Goal: Task Accomplishment & Management: Use online tool/utility

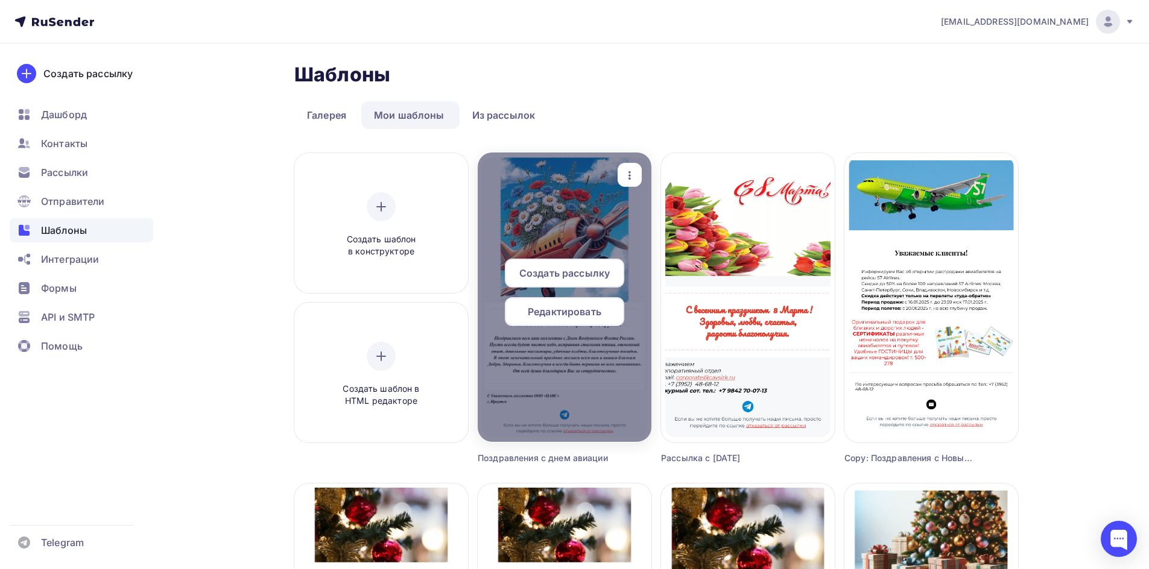
click at [570, 278] on span "Создать рассылку" at bounding box center [564, 273] width 90 height 14
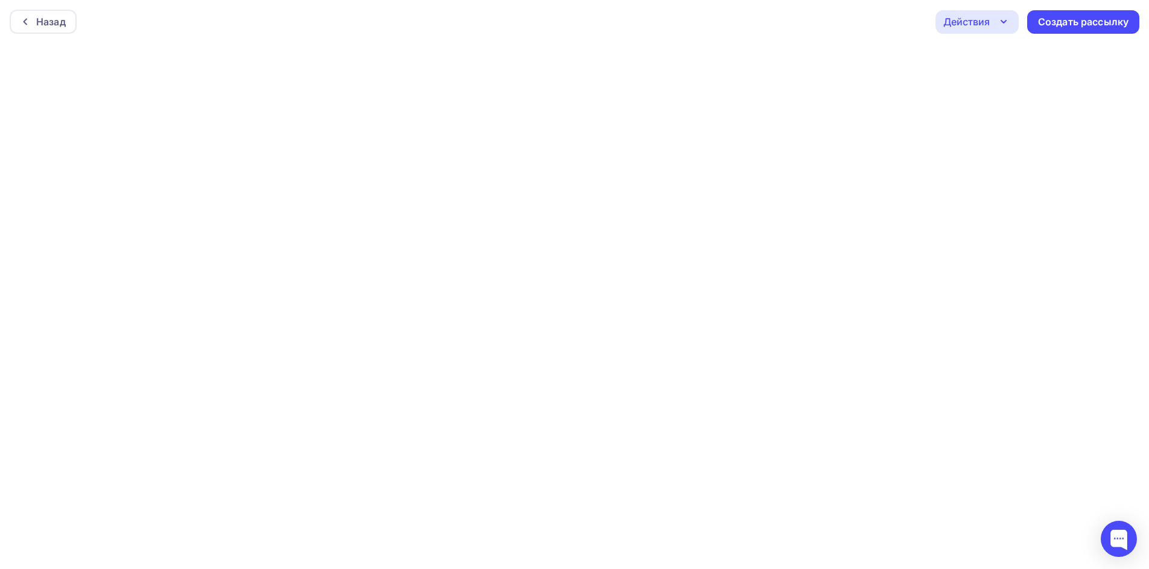
click at [1000, 24] on icon "button" at bounding box center [1003, 21] width 14 height 14
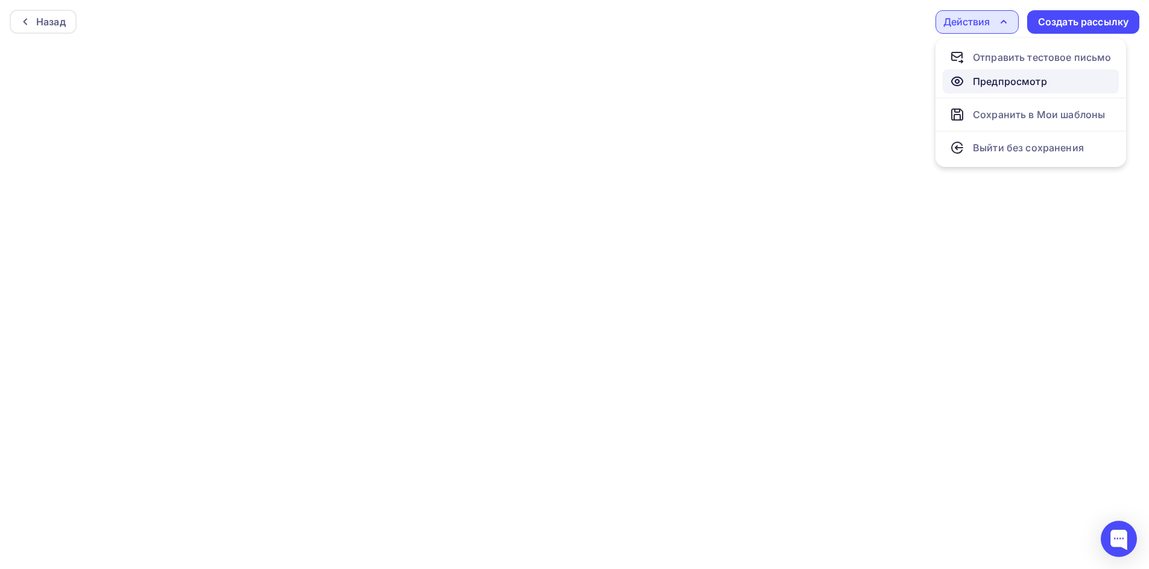
click at [986, 82] on div "Предпросмотр" at bounding box center [1009, 81] width 74 height 14
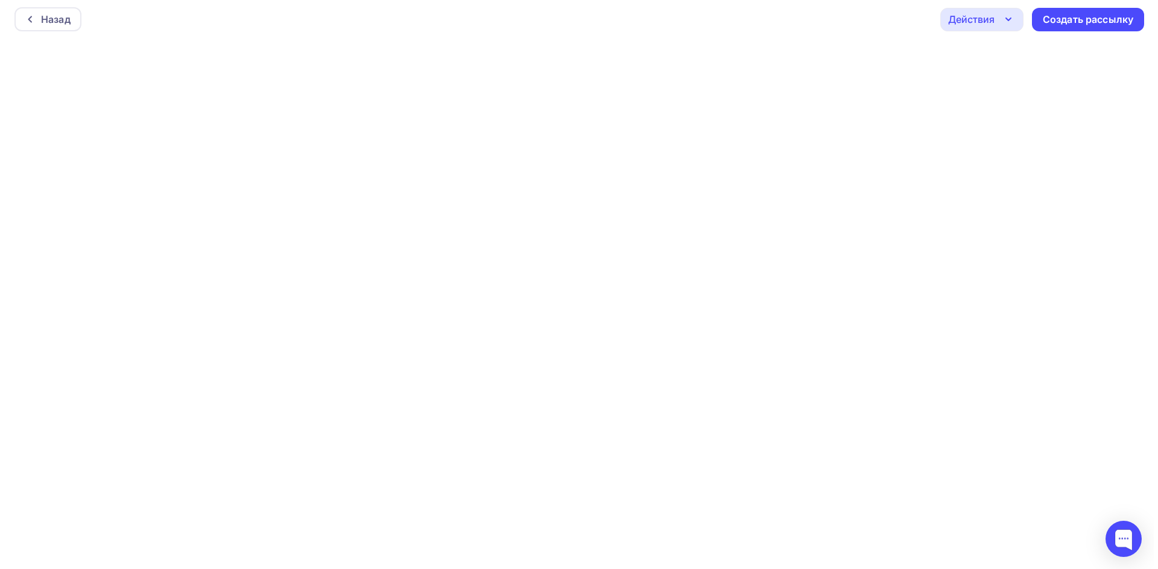
scroll to position [3, 0]
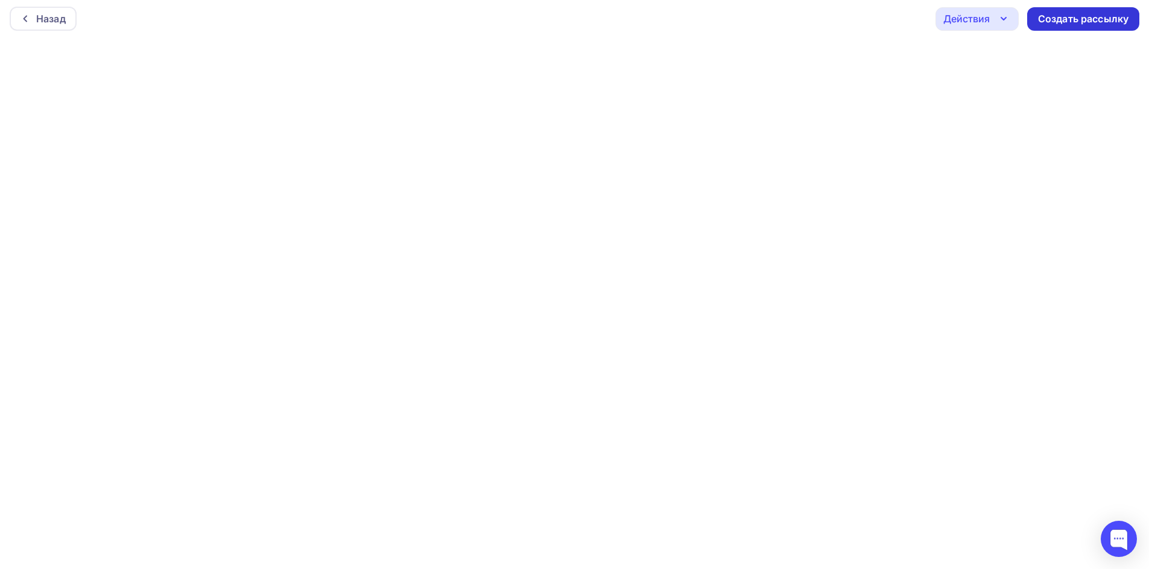
click at [1062, 26] on div "Создать рассылку" at bounding box center [1083, 19] width 112 height 24
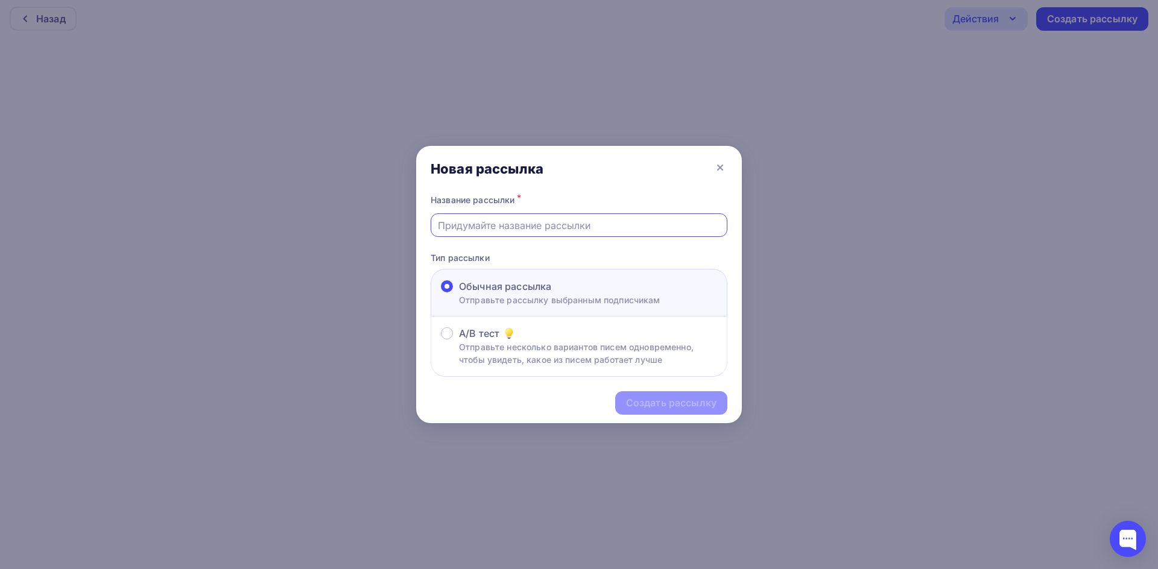
click at [517, 219] on input "text" at bounding box center [579, 225] width 283 height 14
drag, startPoint x: 517, startPoint y: 227, endPoint x: 562, endPoint y: 224, distance: 45.3
click at [562, 224] on input "Поздравляем с 8 марта!" at bounding box center [579, 225] width 283 height 14
click at [582, 224] on input "Поздравляем с Днем гражданской авиации" at bounding box center [579, 225] width 283 height 14
click at [654, 222] on input "Поздравляем с Днем гражданской авиации" at bounding box center [579, 225] width 283 height 14
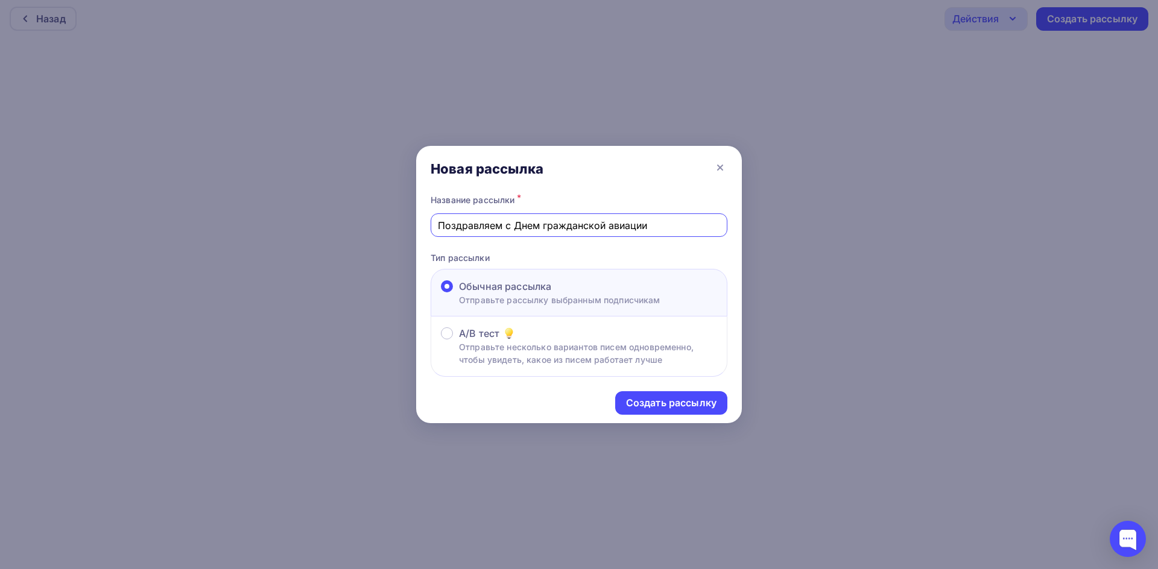
type input "Поздравляем с Днем гражданской авиации"
drag, startPoint x: 638, startPoint y: 224, endPoint x: 437, endPoint y: 216, distance: 200.9
click at [437, 216] on div "Поздравляем с Днем гражданской авиации" at bounding box center [578, 225] width 297 height 24
click at [719, 165] on icon at bounding box center [720, 167] width 14 height 14
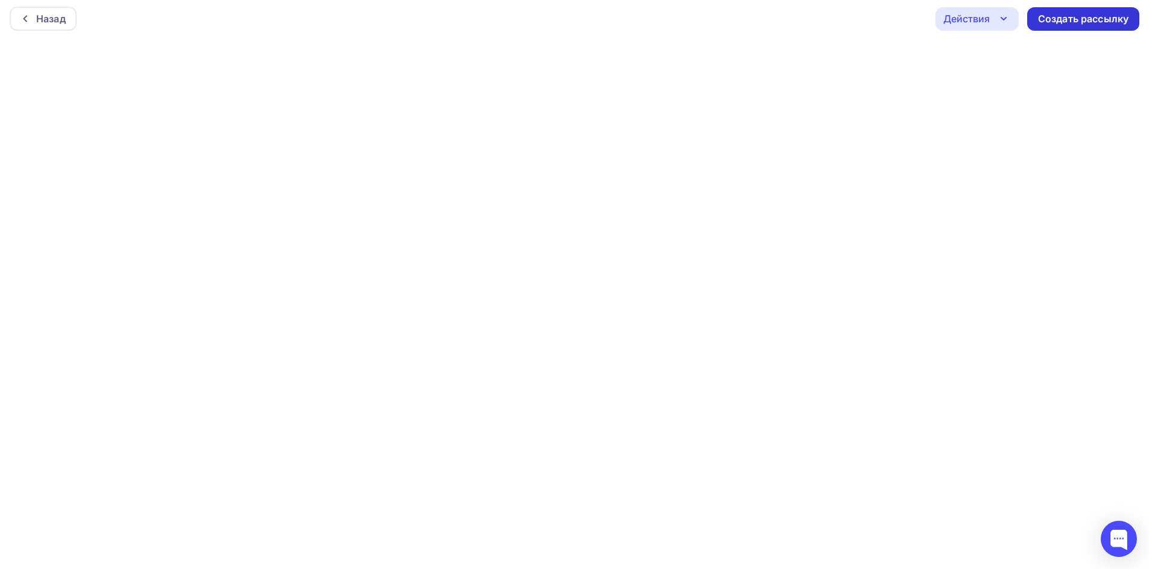
click at [1102, 27] on div "Создать рассылку" at bounding box center [1083, 19] width 112 height 24
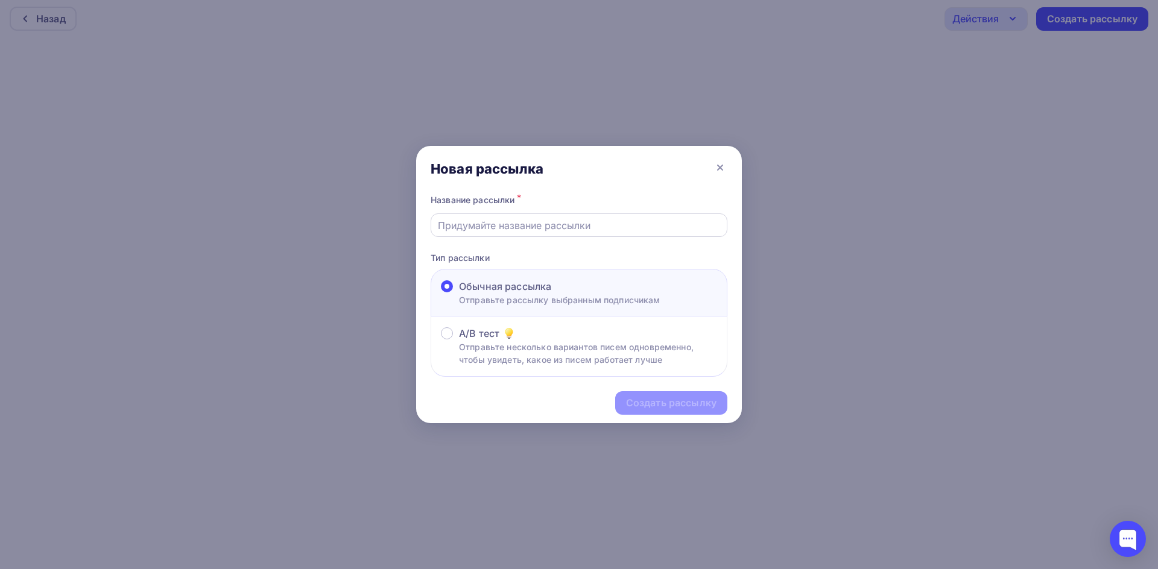
click at [458, 233] on div at bounding box center [578, 225] width 297 height 24
click at [456, 226] on input "text" at bounding box center [579, 225] width 283 height 14
paste input "Поздравляем весь ваш коллектив с Днем Воздушного Флота России"
drag, startPoint x: 459, startPoint y: 227, endPoint x: 555, endPoint y: 227, distance: 96.5
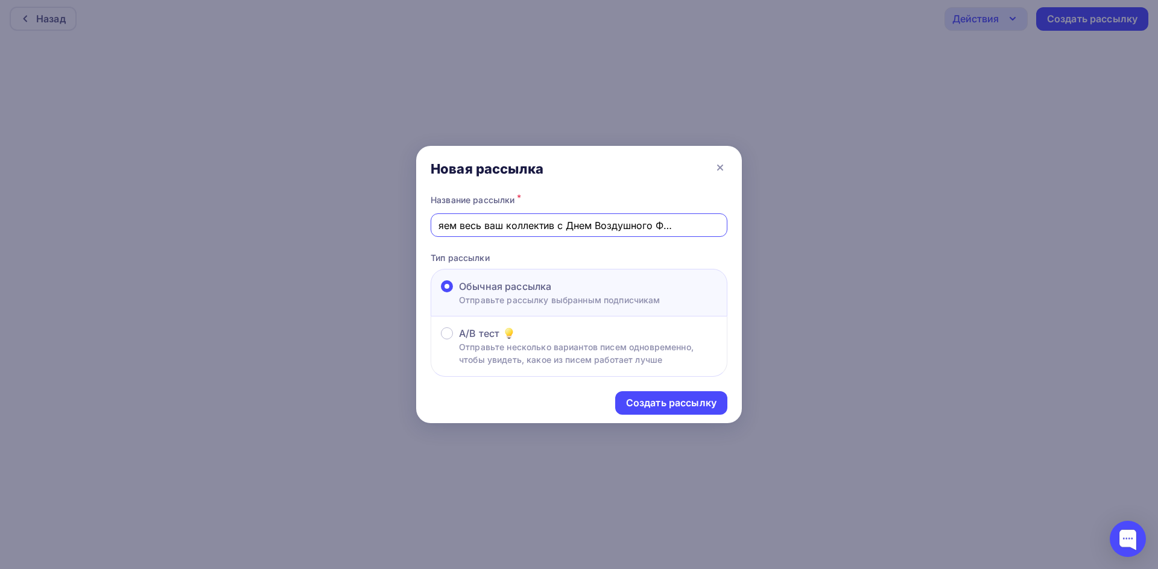
click at [555, 227] on input "Поздравляем весь ваш коллектив с Днем Воздушного Флота России" at bounding box center [579, 225] width 283 height 14
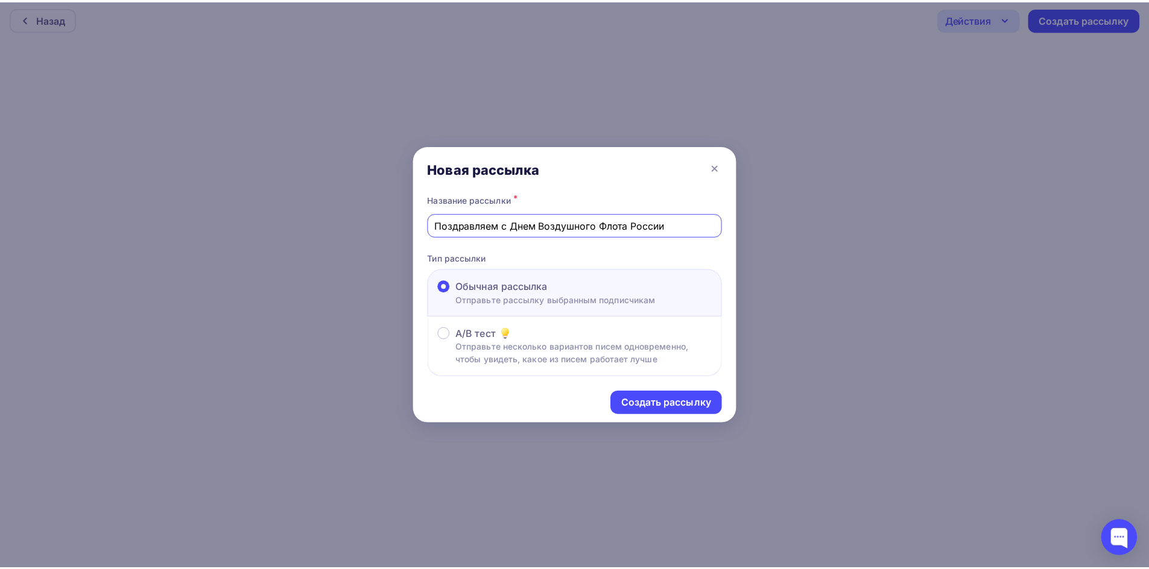
scroll to position [0, 0]
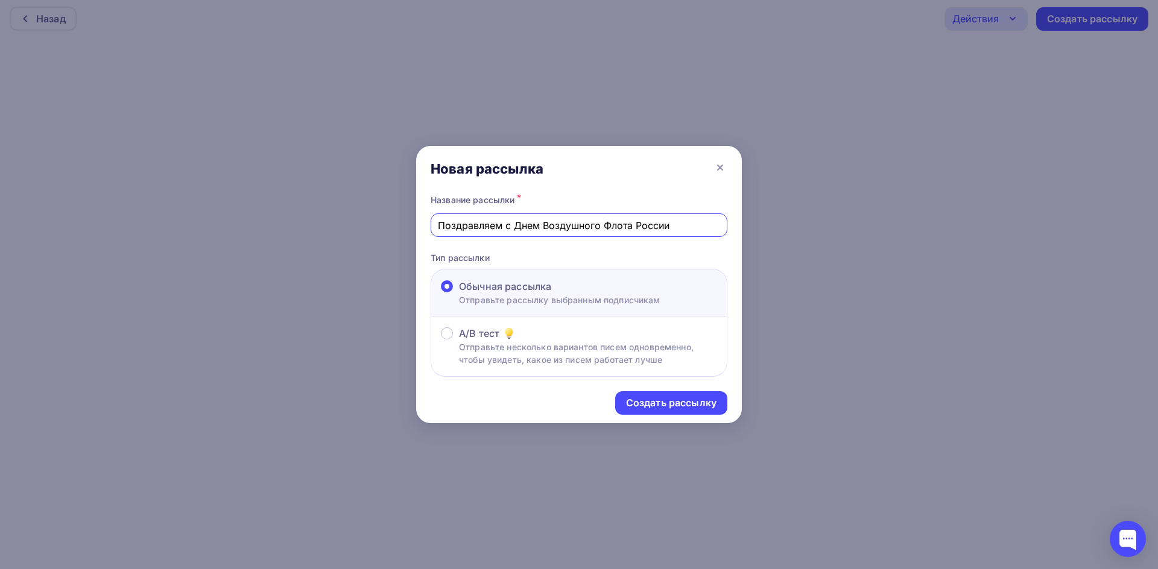
click at [499, 224] on input "Поздравляем с Днем Воздушного Флота России" at bounding box center [579, 225] width 283 height 14
type input "Поздравление с Днем Воздушного Флота России"
click at [673, 402] on div "Создать рассылку" at bounding box center [671, 403] width 90 height 14
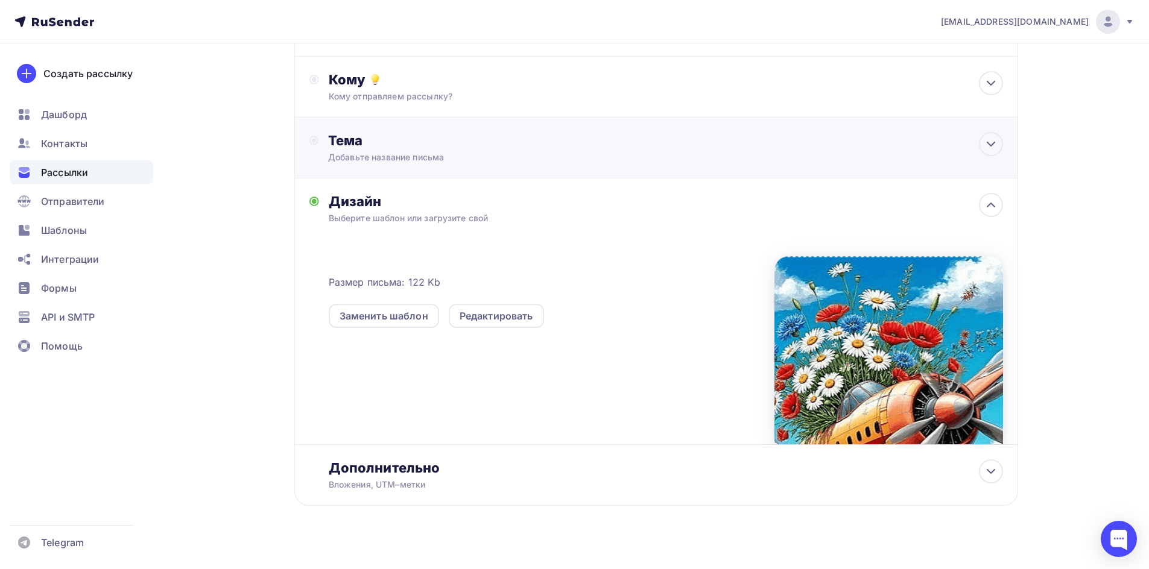
scroll to position [130, 0]
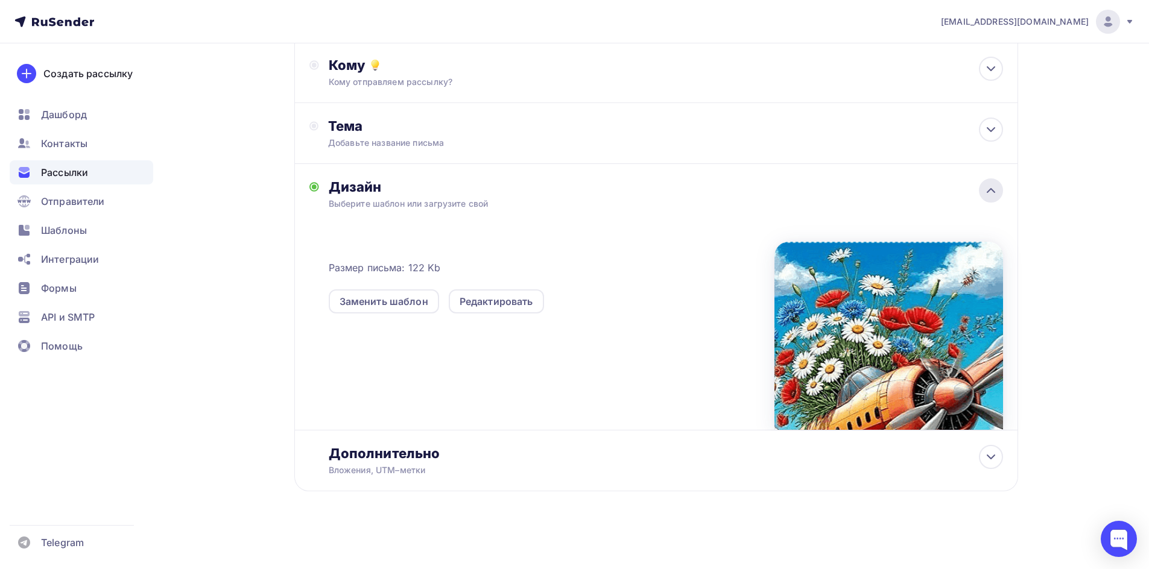
click at [989, 197] on icon at bounding box center [990, 190] width 14 height 14
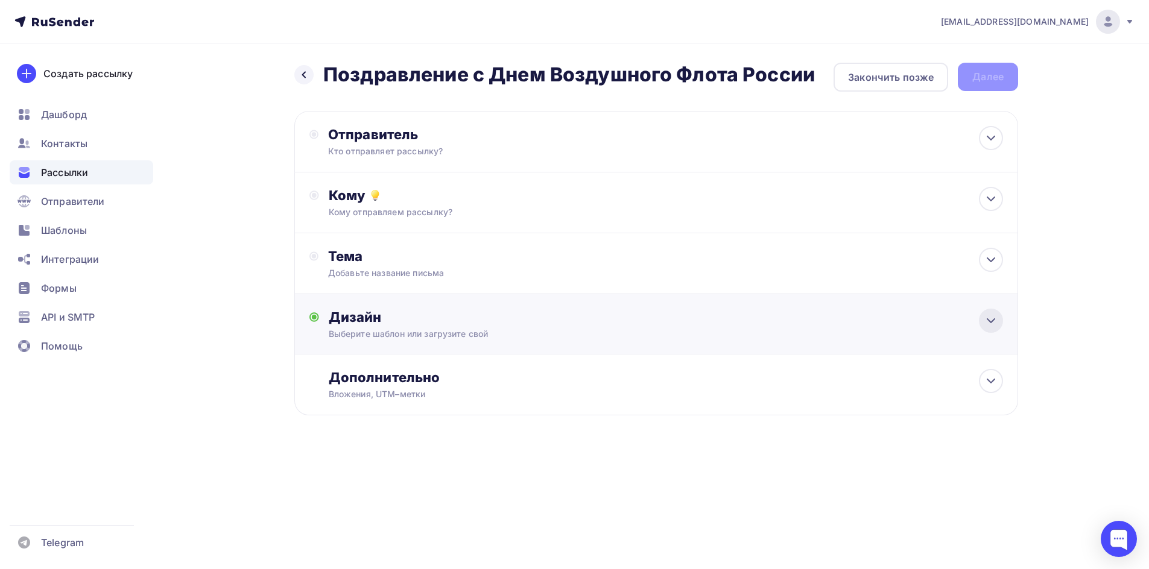
scroll to position [0, 0]
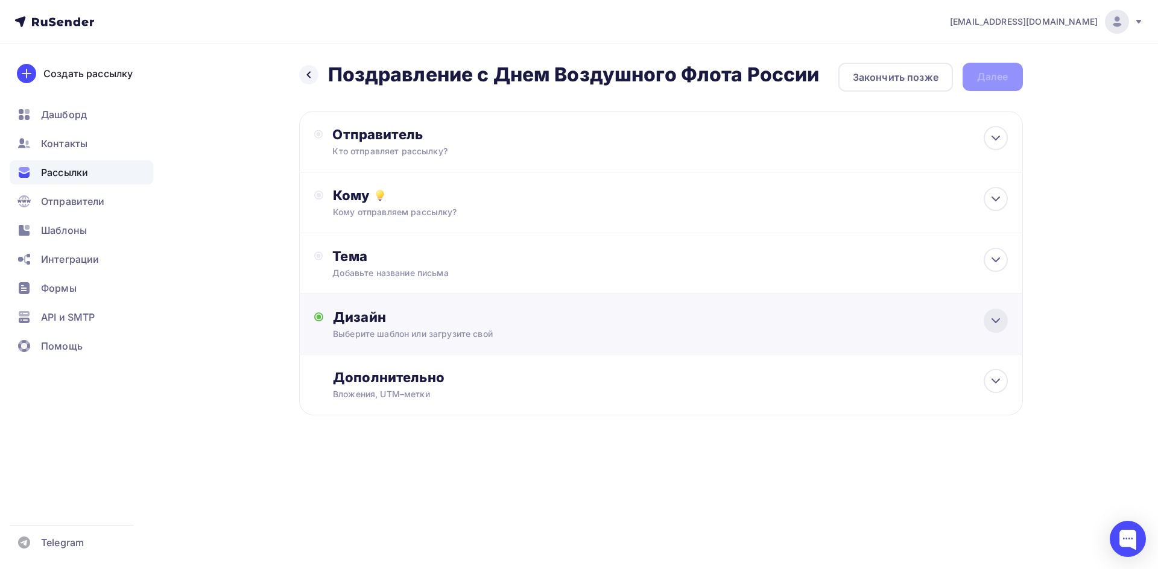
click at [994, 318] on icon at bounding box center [995, 321] width 14 height 14
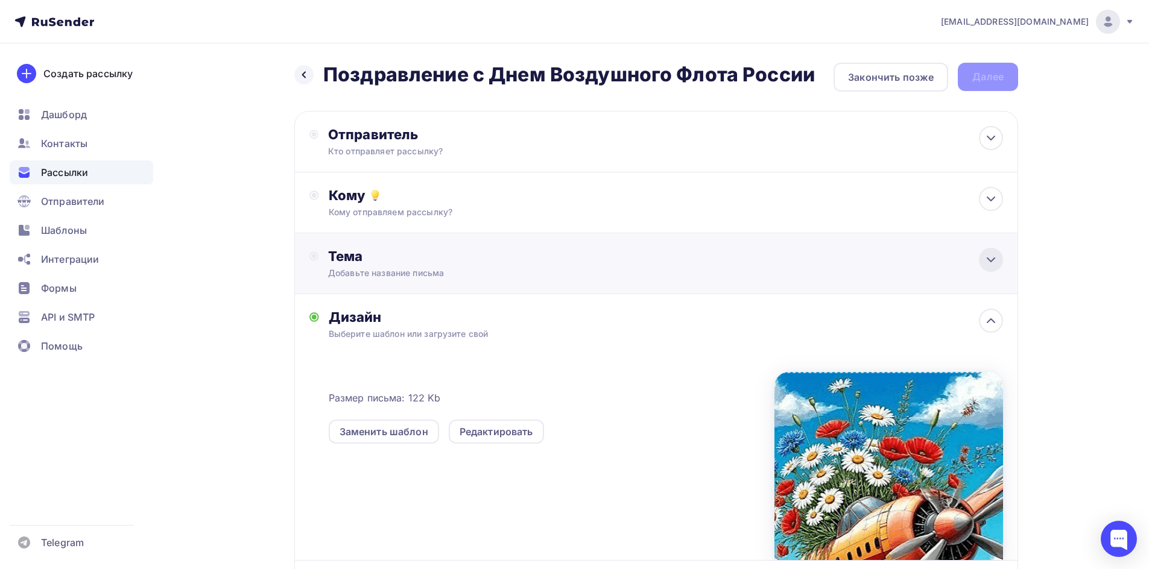
click at [998, 259] on div at bounding box center [991, 260] width 24 height 24
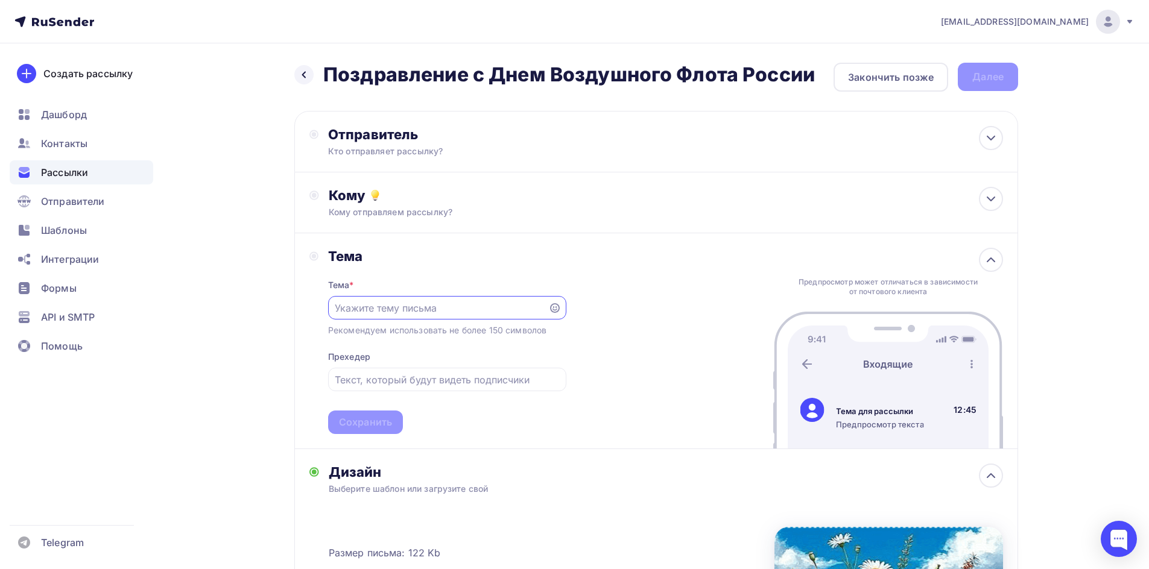
paste input "Поздравляем весь ваш коллектив с Днем Воздушного Флота России"
click at [380, 309] on input "Поздравляем весь ваш коллектив с Днем Воздушного Флота России" at bounding box center [438, 308] width 206 height 14
drag, startPoint x: 374, startPoint y: 308, endPoint x: 383, endPoint y: 312, distance: 10.0
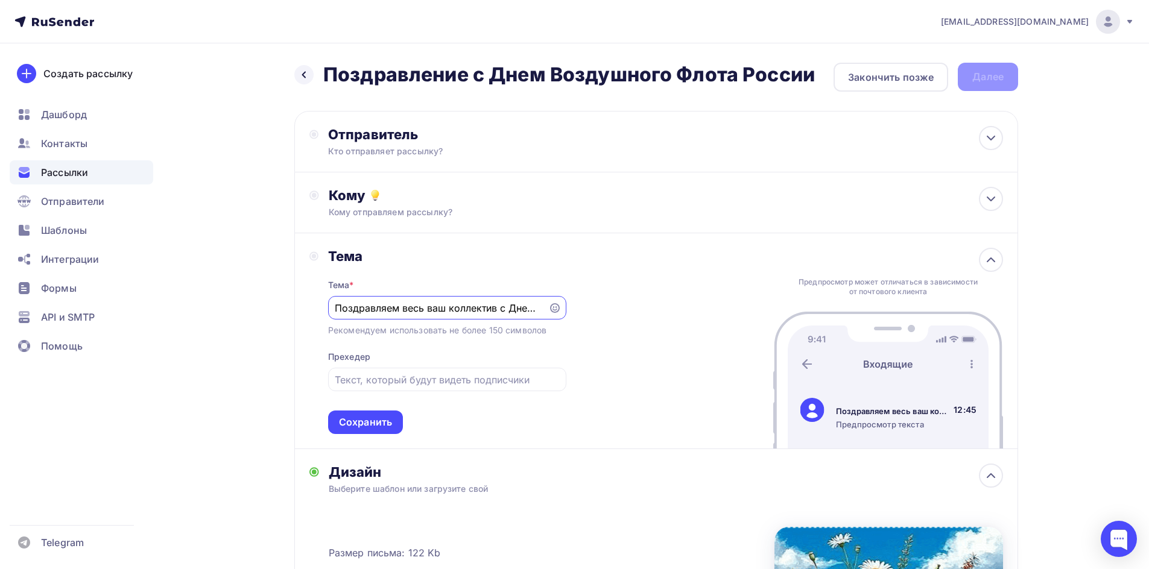
click at [383, 312] on input "Поздравляем весь ваш коллектив с Днем Воздушного Флота России" at bounding box center [438, 308] width 206 height 14
type input "Поздравление с Днем Воздушного Флота России"
click at [383, 322] on div "Тема * Поздравление с Днем Воздушного Флота России Рекомендуем использовать не …" at bounding box center [447, 349] width 238 height 169
click at [380, 314] on input "Поздравление с Днем Воздушного Флота России" at bounding box center [438, 308] width 206 height 14
click at [391, 374] on input "text" at bounding box center [447, 380] width 224 height 14
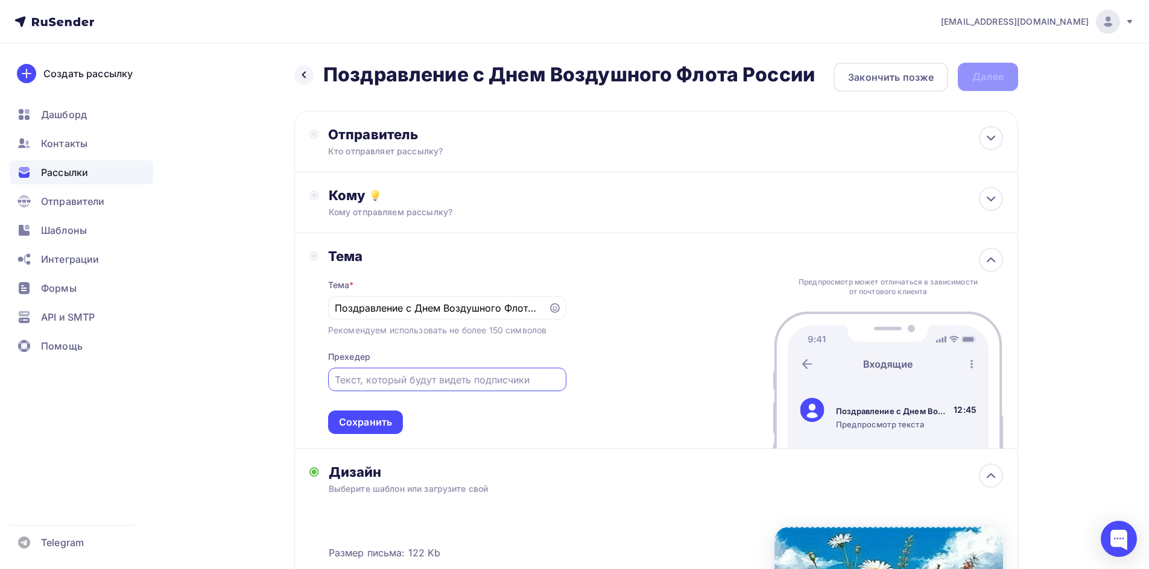
paste input "Поздравление с Днем Воздушного Флота России"
type input "Поздравление с Днем Воздушного Флота России"
click at [996, 200] on icon at bounding box center [990, 199] width 14 height 14
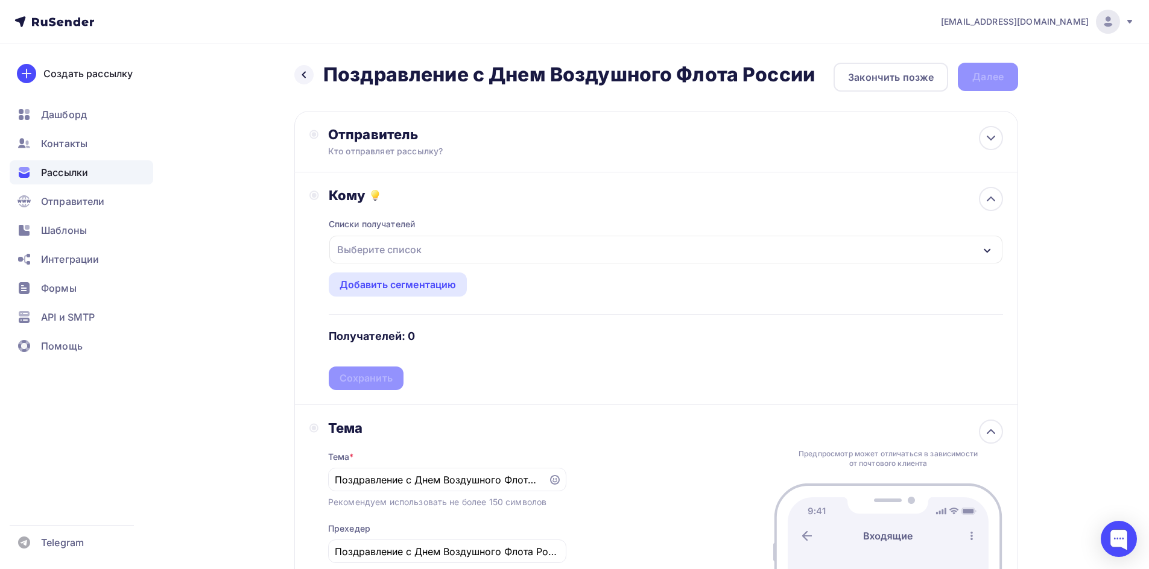
click at [520, 240] on div "Выберите список" at bounding box center [665, 250] width 673 height 28
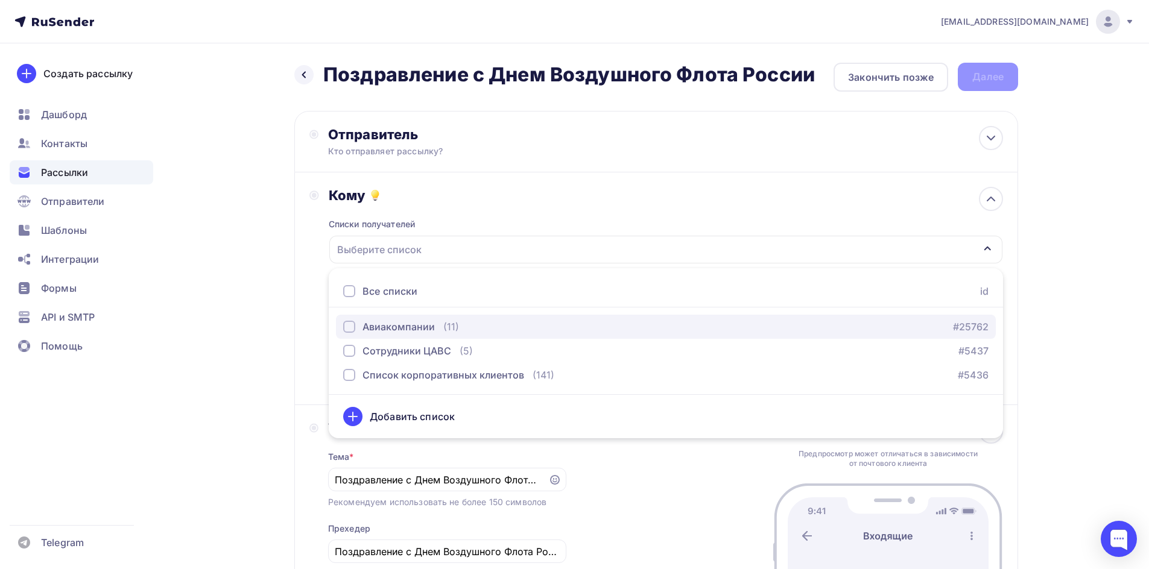
click at [350, 324] on div "button" at bounding box center [349, 327] width 12 height 12
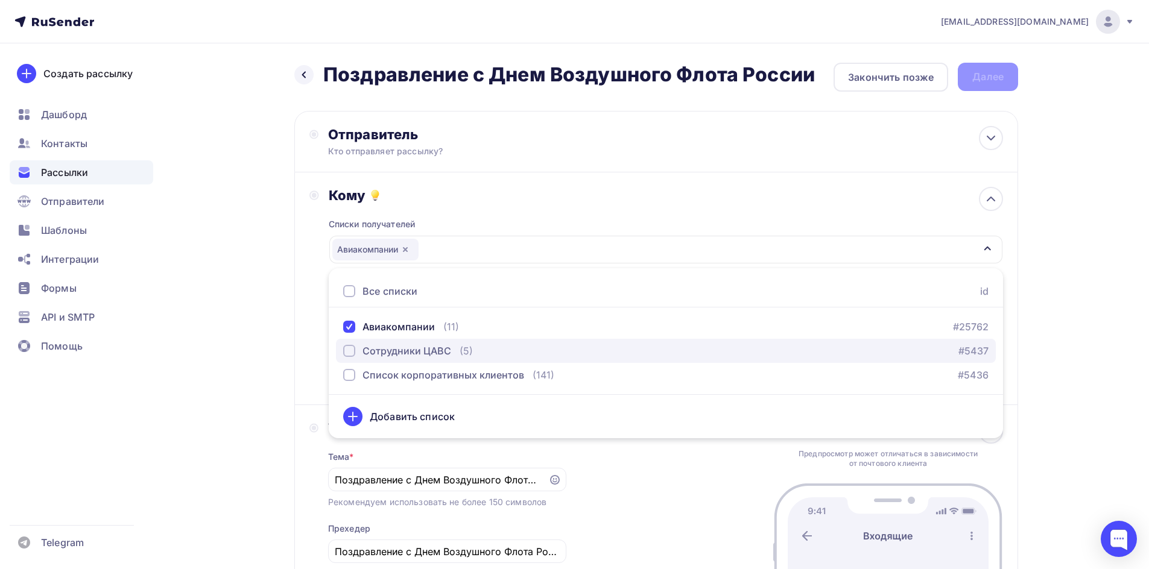
click at [350, 350] on div "button" at bounding box center [349, 351] width 12 height 12
click at [808, 193] on div "Кому" at bounding box center [666, 195] width 674 height 17
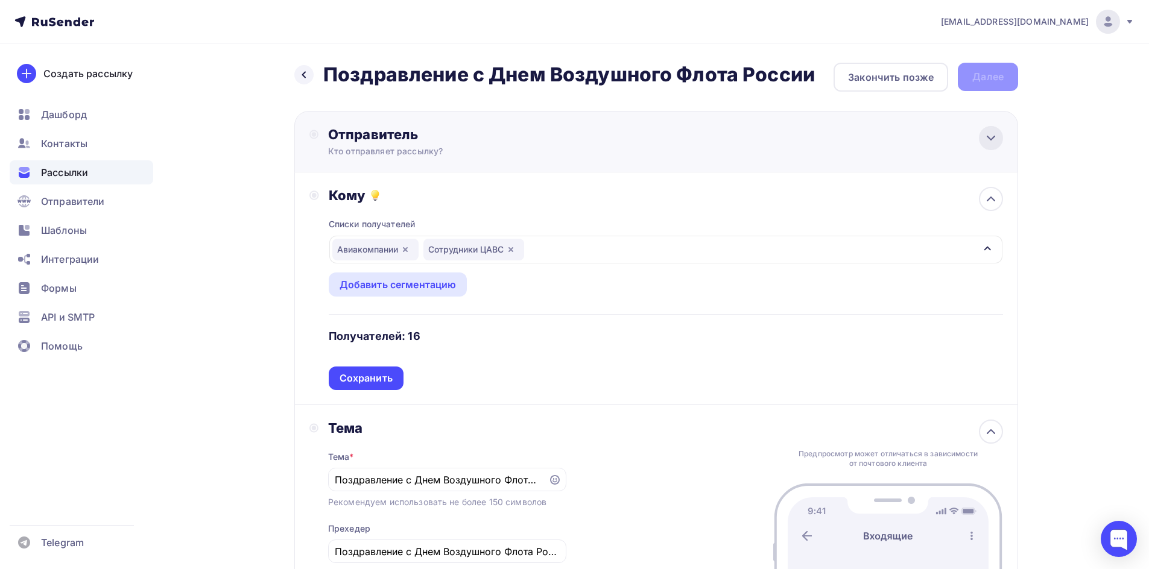
click at [990, 140] on icon at bounding box center [990, 138] width 14 height 14
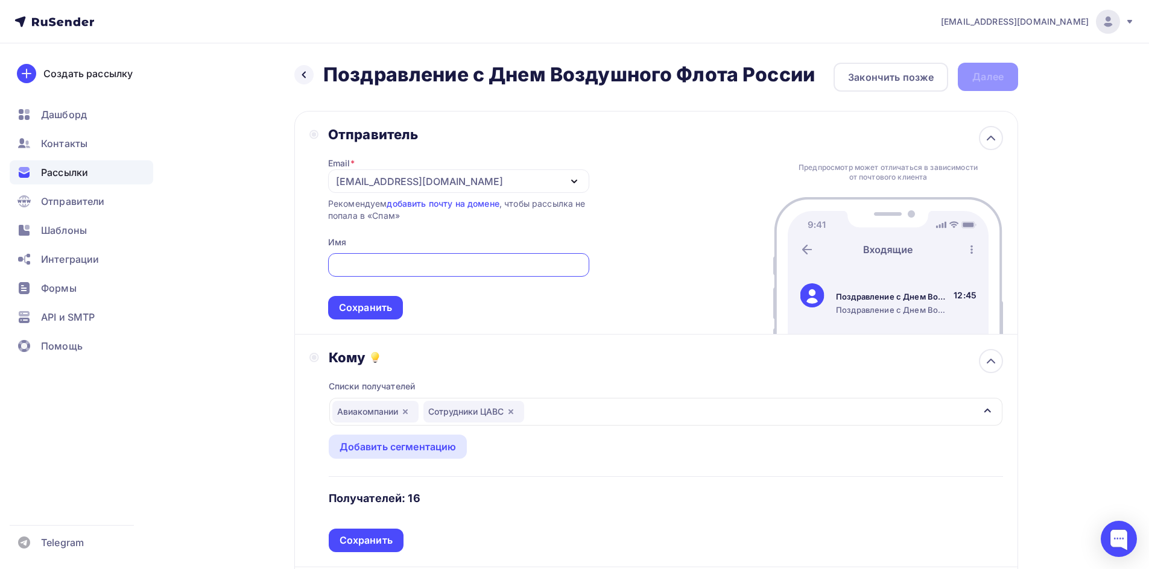
click at [569, 176] on icon "button" at bounding box center [574, 181] width 14 height 14
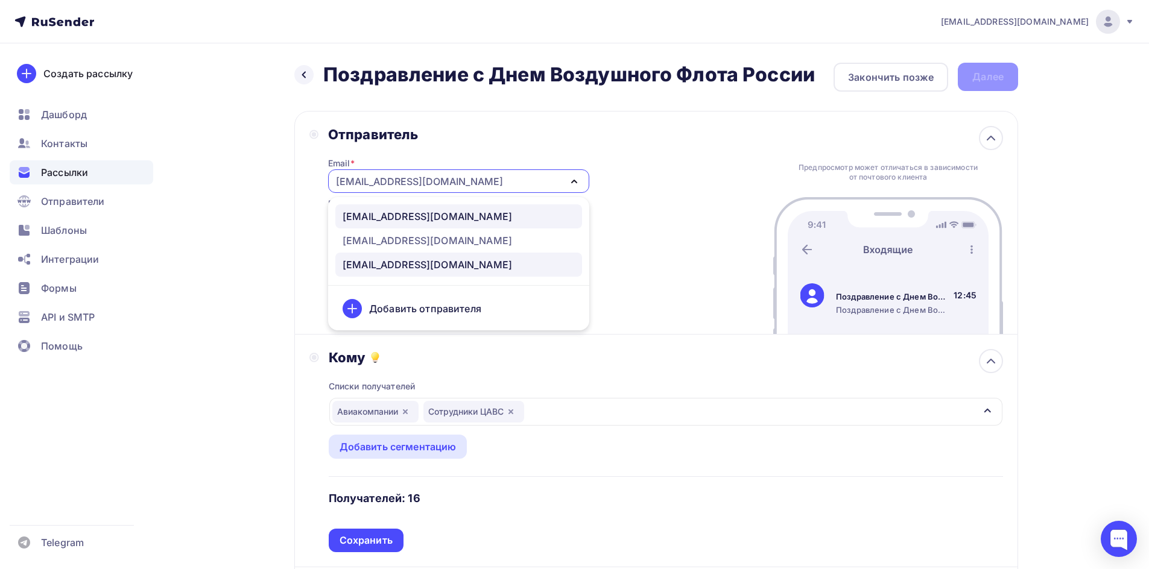
click at [495, 218] on div "office@cavsirk.ru" at bounding box center [458, 216] width 232 height 14
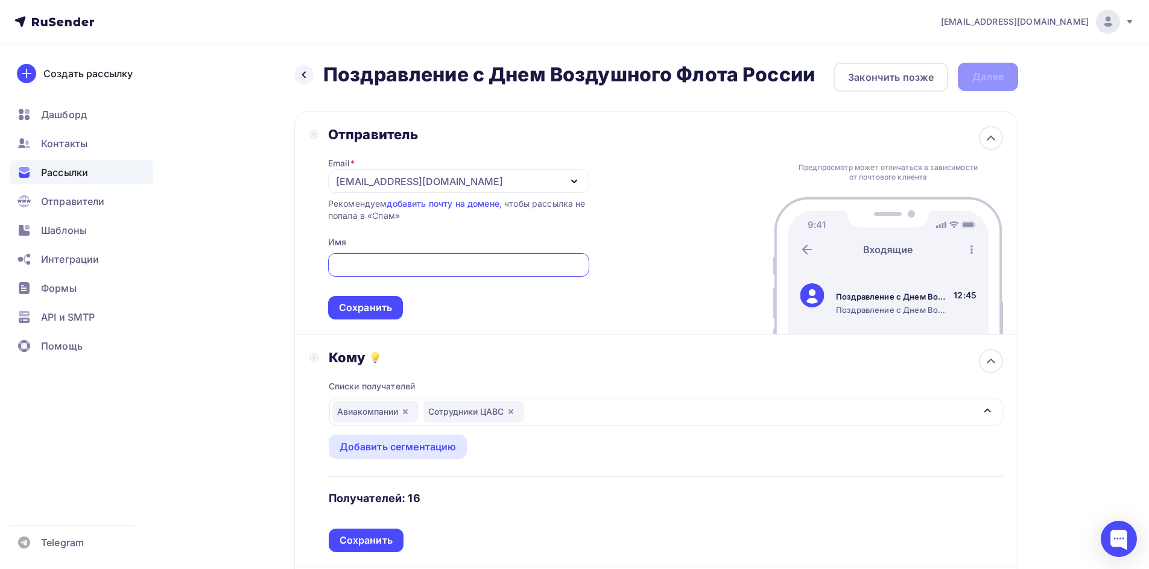
click at [506, 270] on input "text" at bounding box center [458, 265] width 247 height 14
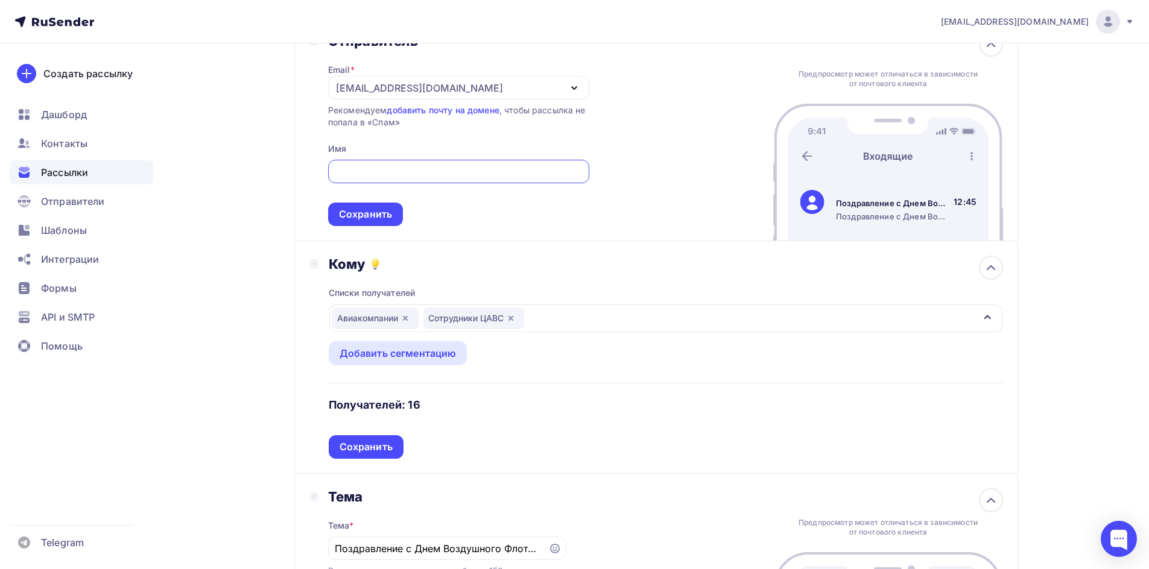
scroll to position [72, 0]
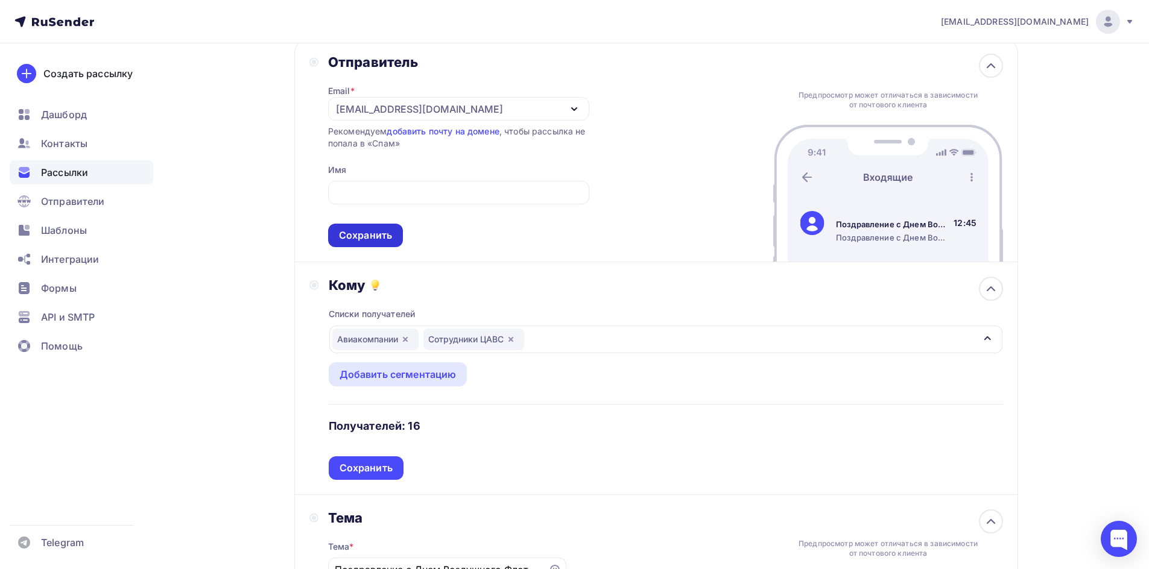
click at [373, 241] on div "Сохранить" at bounding box center [365, 236] width 53 height 14
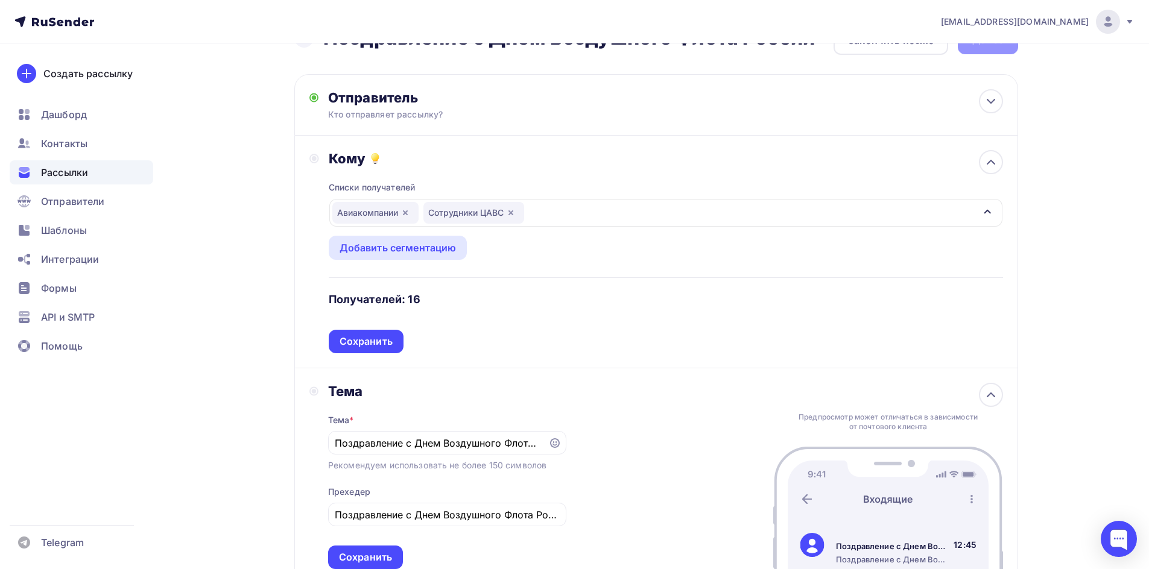
scroll to position [0, 0]
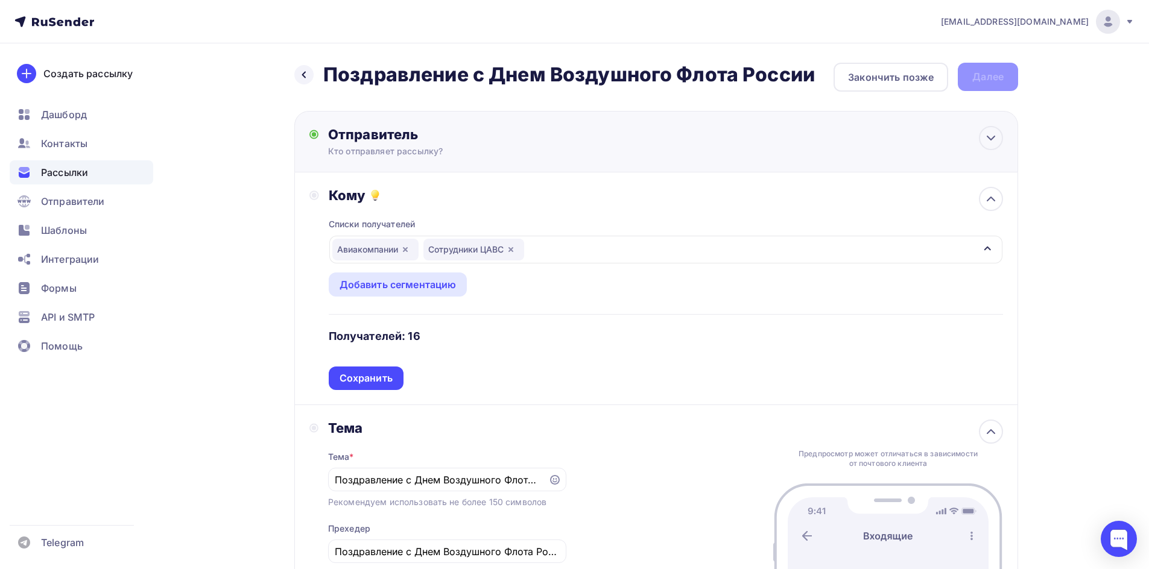
click at [998, 126] on div "Отправитель Кто отправляет рассылку? Email * office@cavsirk.ru office@cavsirk.r…" at bounding box center [655, 141] width 723 height 61
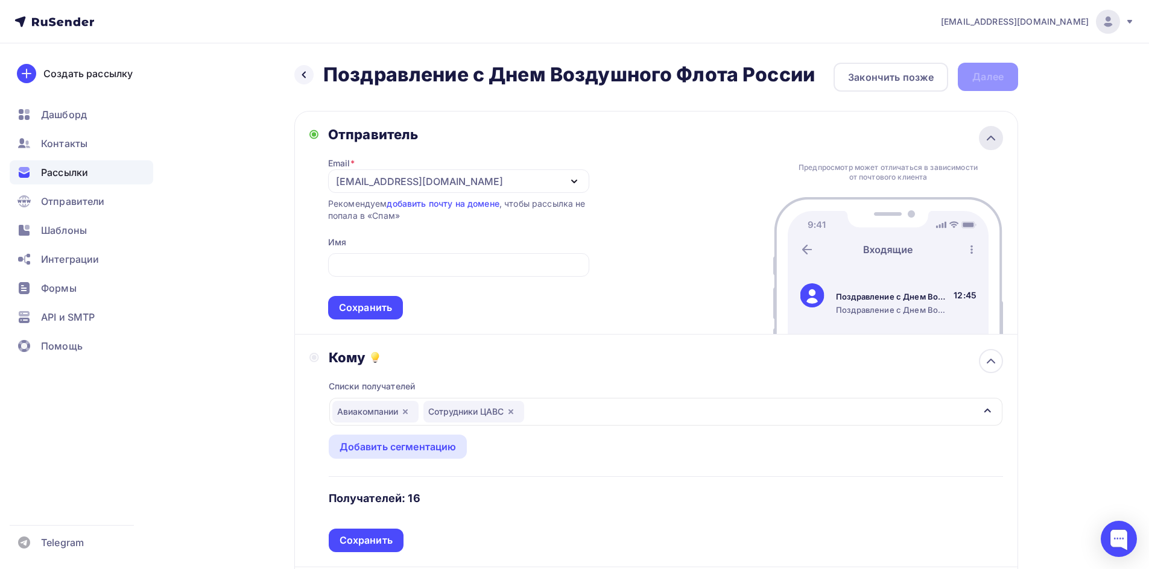
click at [997, 134] on icon at bounding box center [990, 138] width 14 height 14
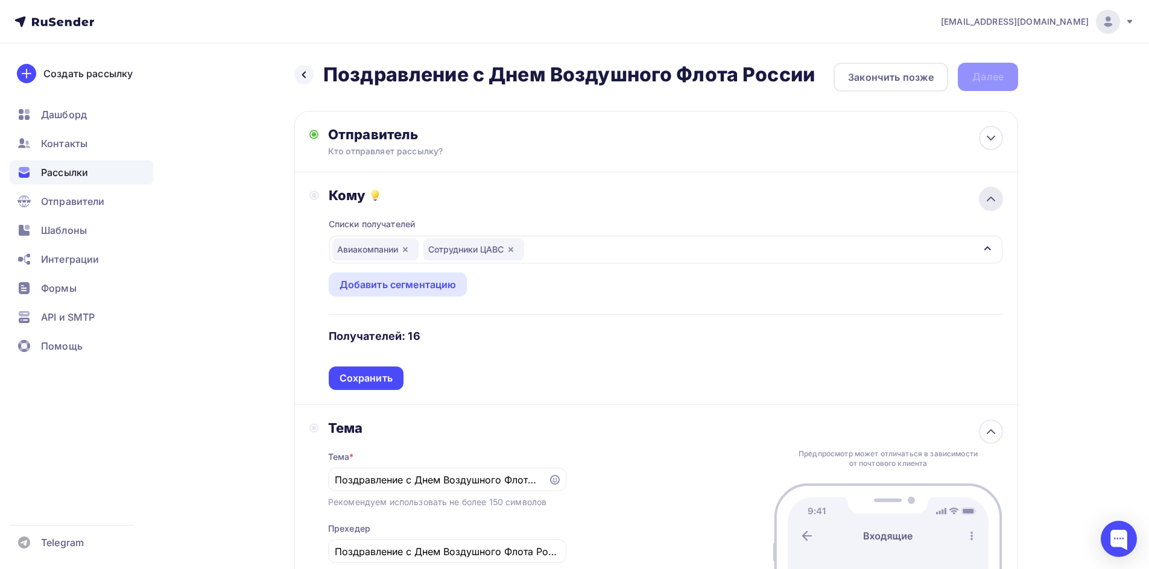
click at [990, 204] on icon at bounding box center [990, 199] width 14 height 14
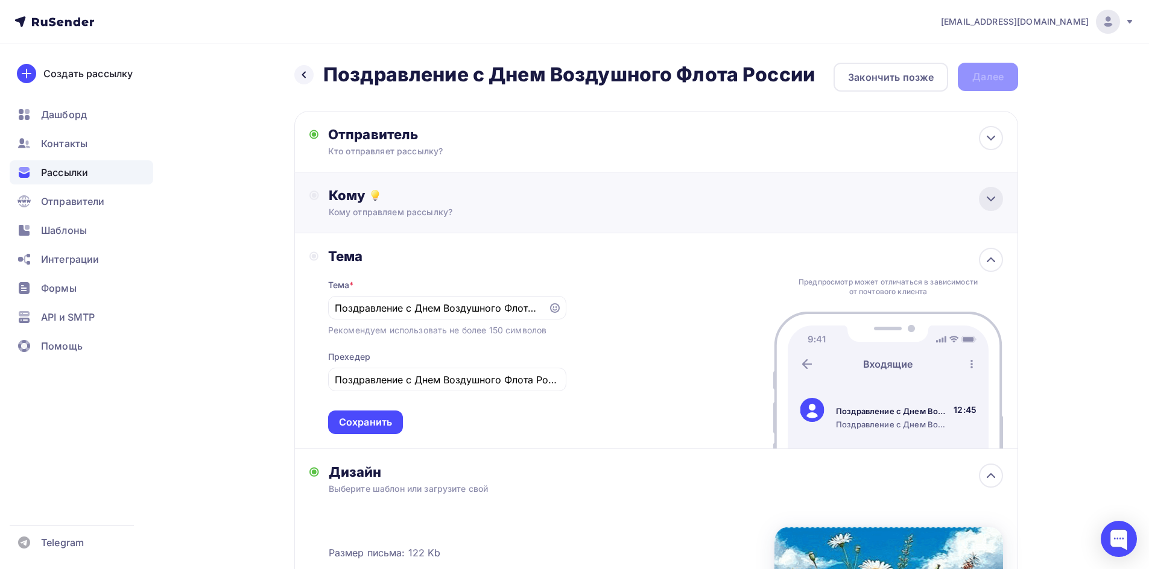
click at [995, 196] on icon at bounding box center [990, 199] width 14 height 14
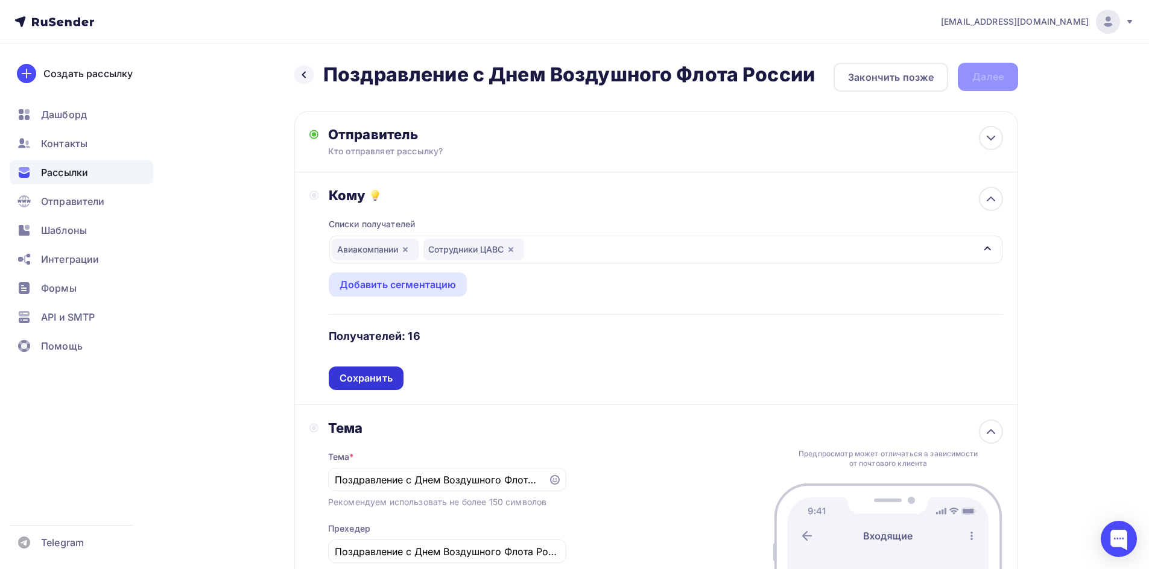
click at [377, 380] on div "Сохранить" at bounding box center [365, 378] width 53 height 14
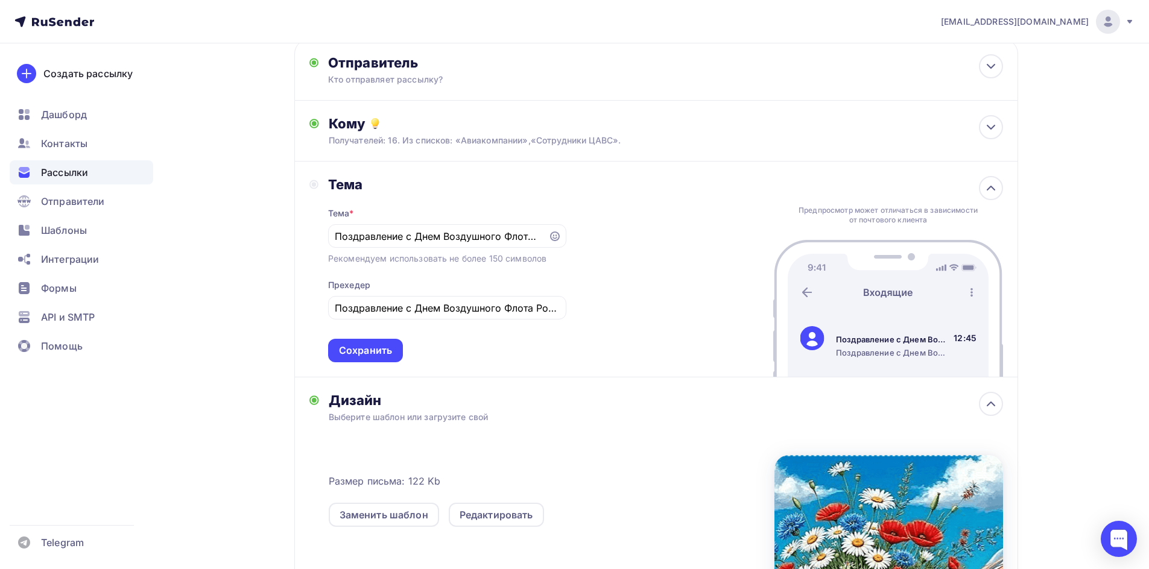
scroll to position [72, 0]
click at [358, 348] on div "Сохранить" at bounding box center [365, 350] width 53 height 14
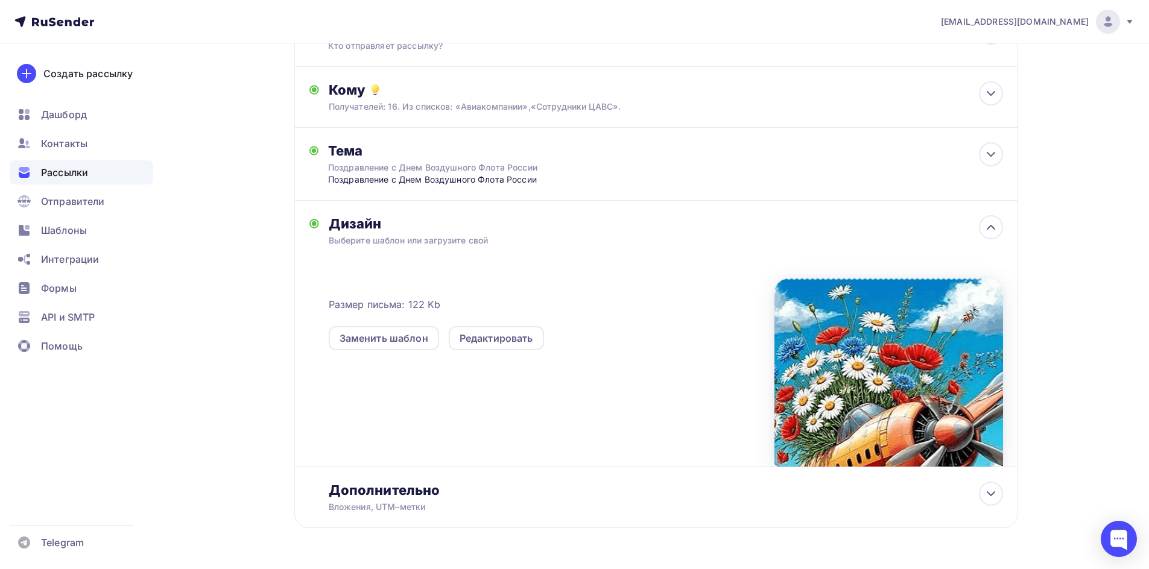
scroll to position [142, 0]
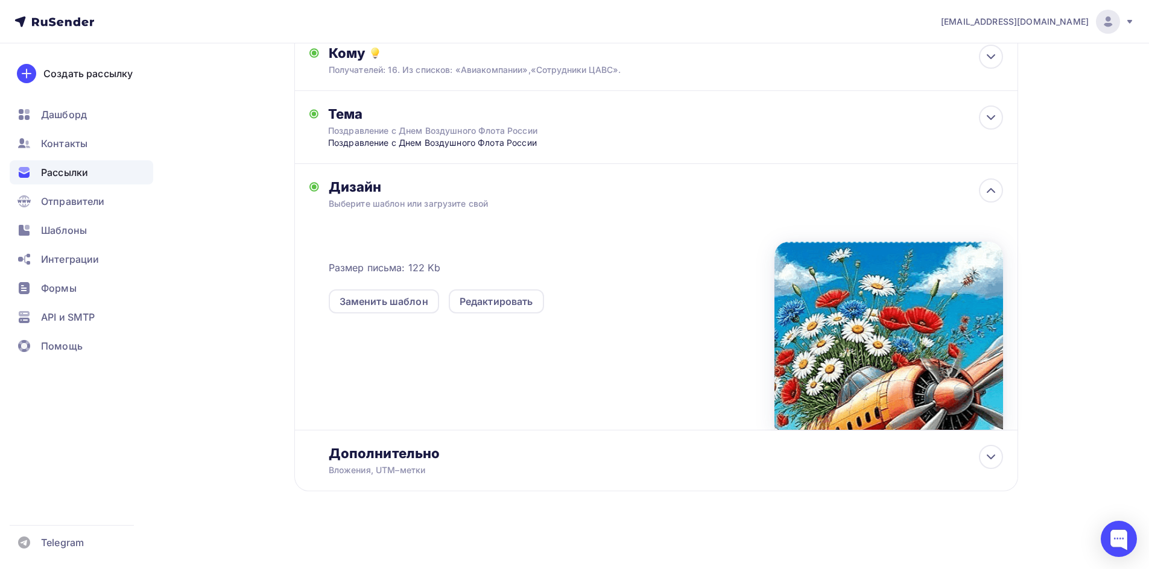
click at [997, 179] on div "Дизайн" at bounding box center [666, 186] width 674 height 17
click at [993, 188] on icon at bounding box center [990, 190] width 14 height 14
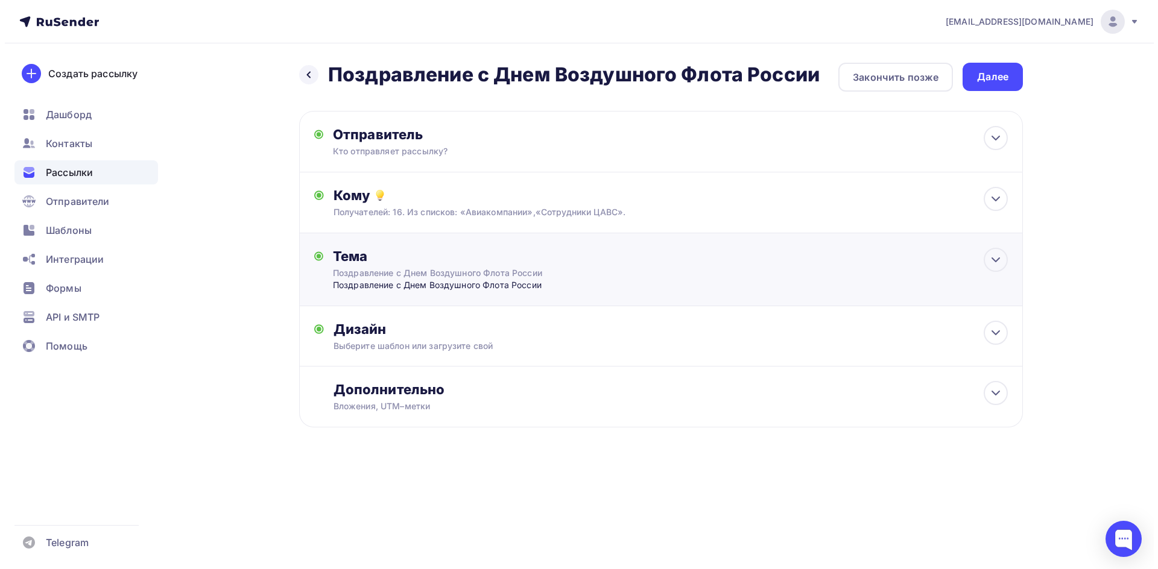
scroll to position [0, 0]
click at [995, 394] on icon at bounding box center [995, 393] width 7 height 4
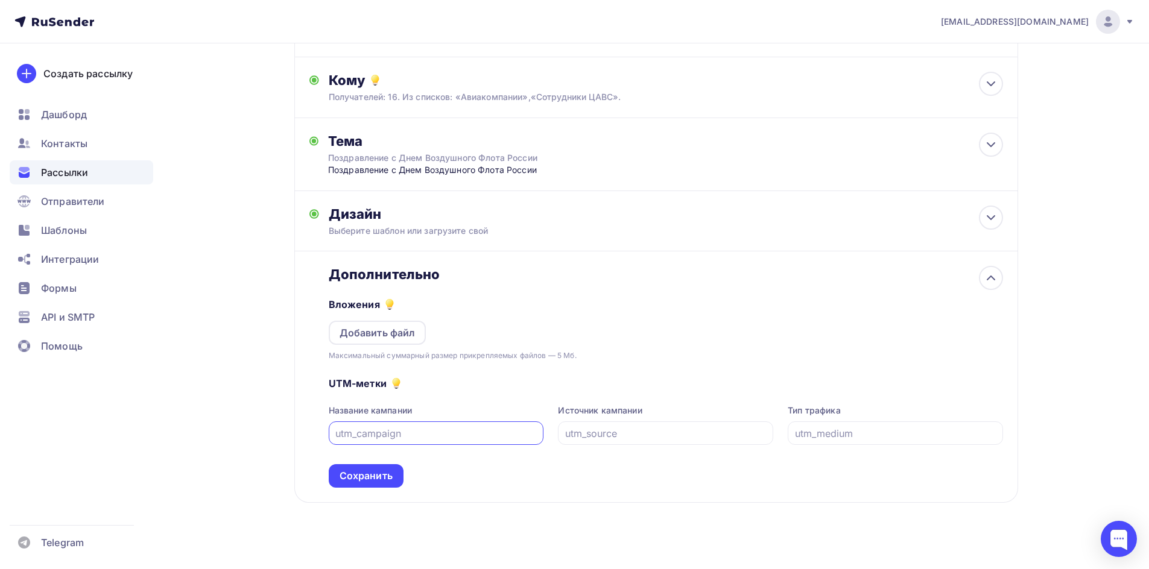
scroll to position [127, 0]
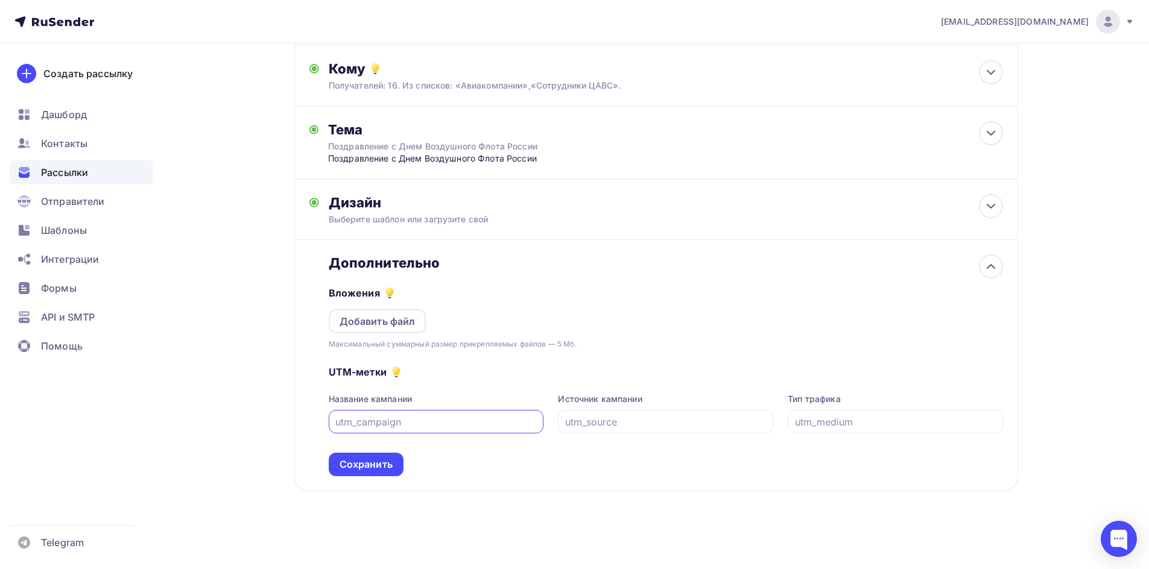
click at [383, 465] on div "Сохранить" at bounding box center [365, 465] width 53 height 14
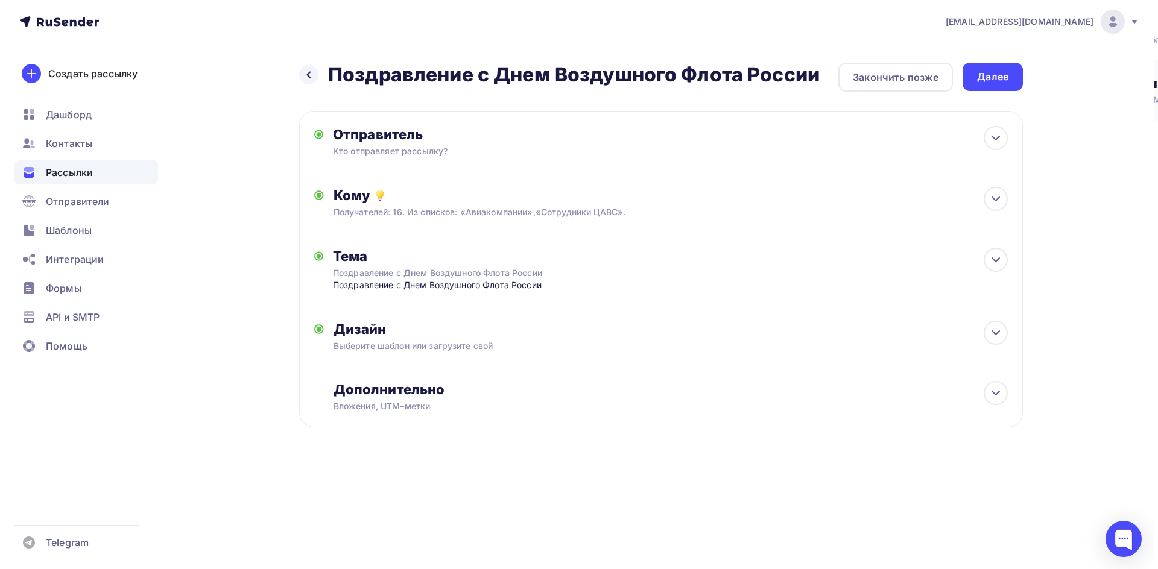
scroll to position [0, 0]
click at [998, 132] on icon at bounding box center [995, 138] width 14 height 14
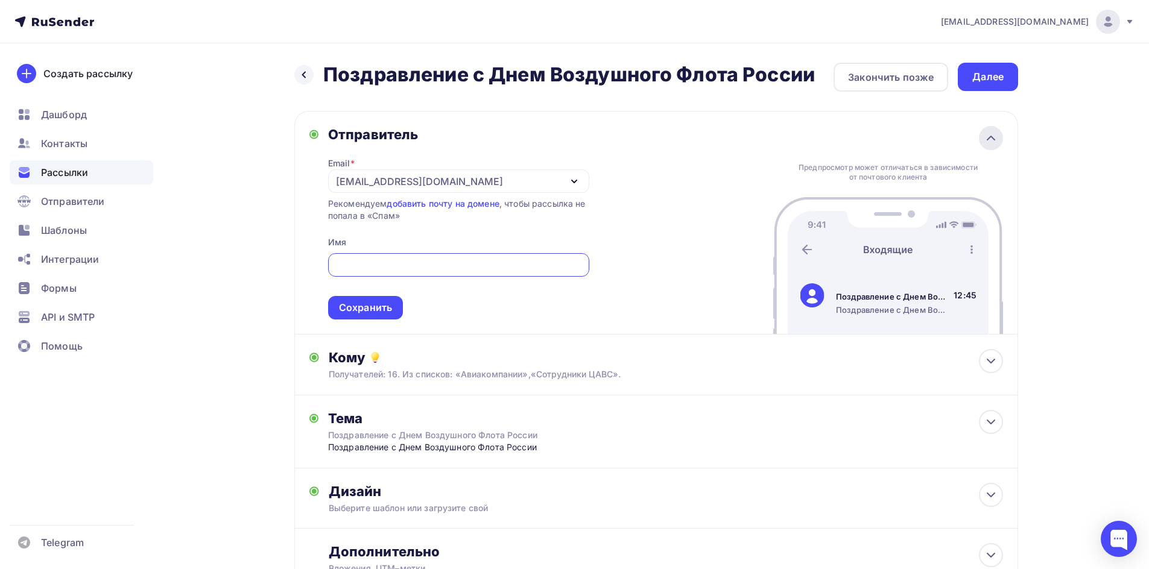
click at [994, 137] on icon at bounding box center [990, 138] width 14 height 14
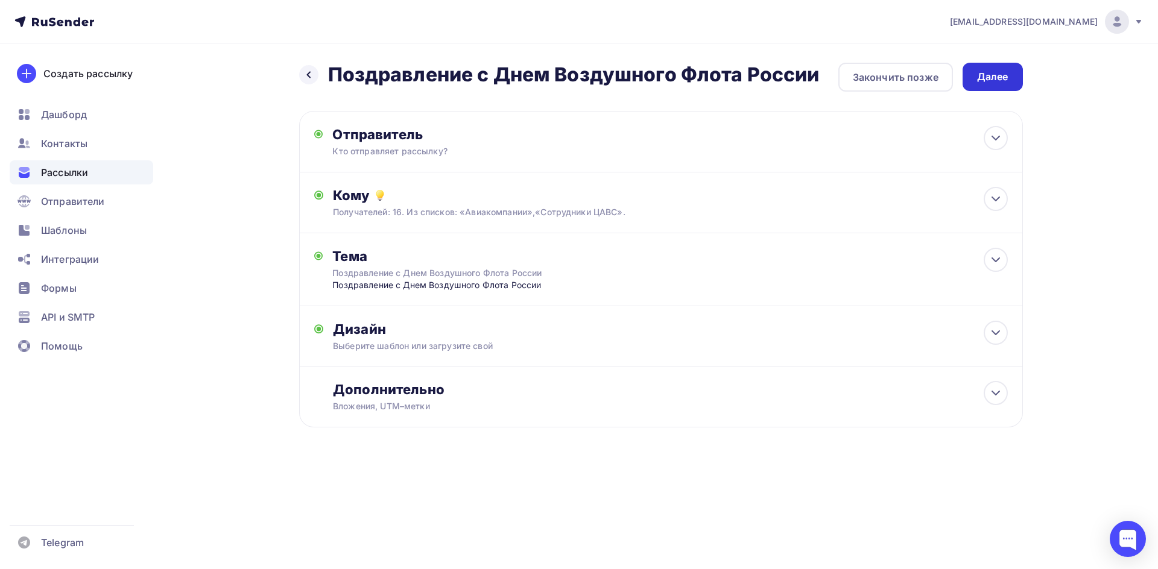
click at [989, 83] on div "Далее" at bounding box center [992, 77] width 31 height 14
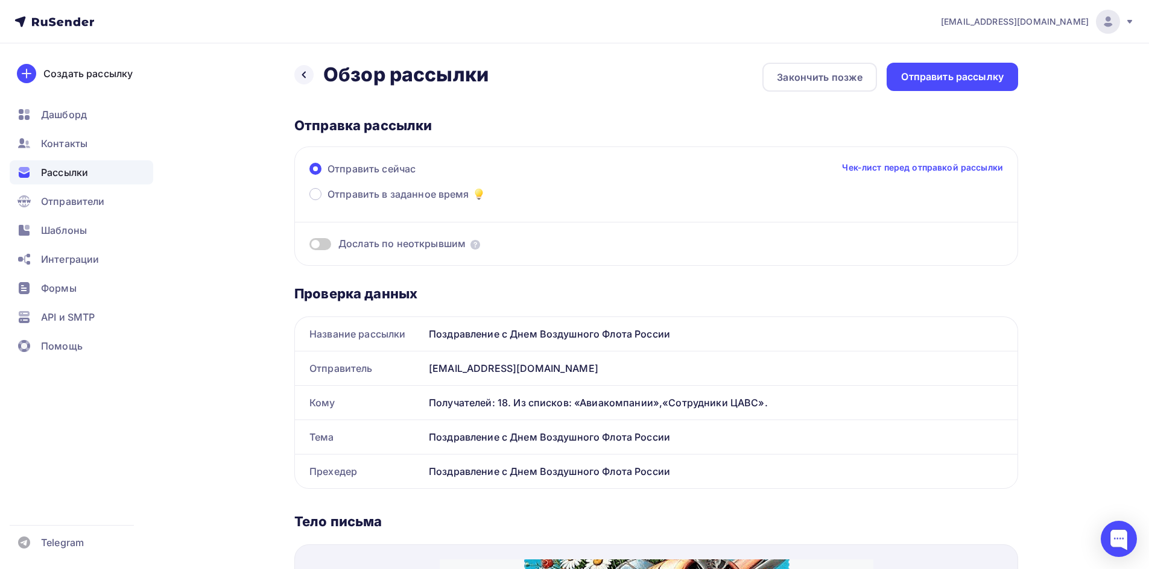
click at [933, 167] on link "Чек-лист перед отправкой рассылки" at bounding box center [922, 168] width 161 height 12
click at [953, 81] on div "Отправить рассылку" at bounding box center [952, 77] width 102 height 14
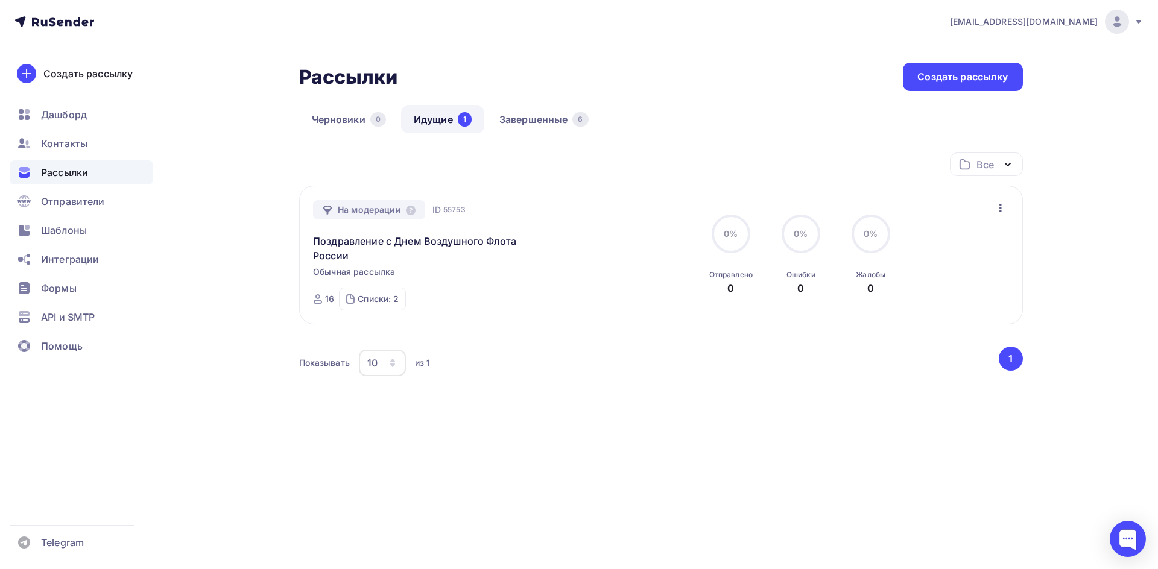
click at [87, 167] on span "Рассылки" at bounding box center [64, 172] width 47 height 14
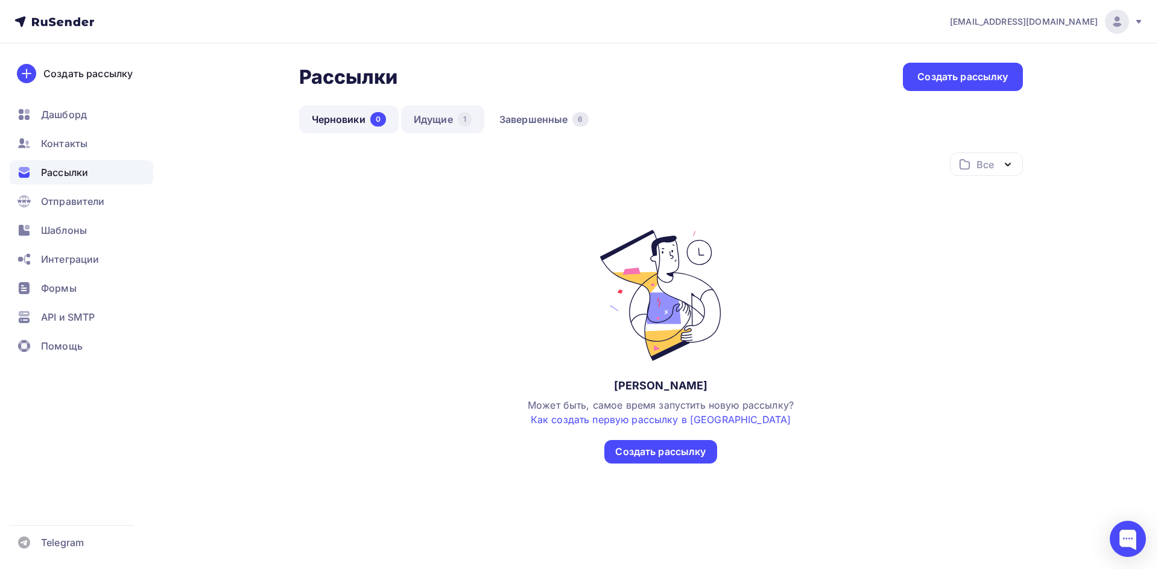
click at [465, 124] on div "1" at bounding box center [465, 119] width 14 height 14
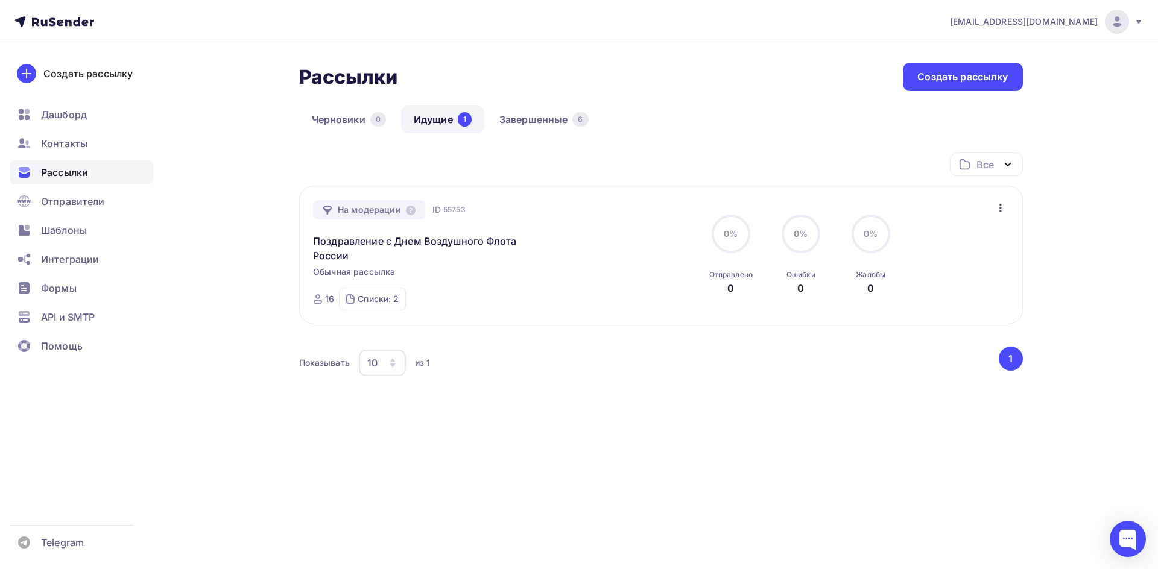
click at [999, 207] on icon "button" at bounding box center [1000, 208] width 14 height 14
click at [1001, 209] on icon "button" at bounding box center [1000, 208] width 14 height 14
click at [1126, 535] on div at bounding box center [1127, 539] width 36 height 36
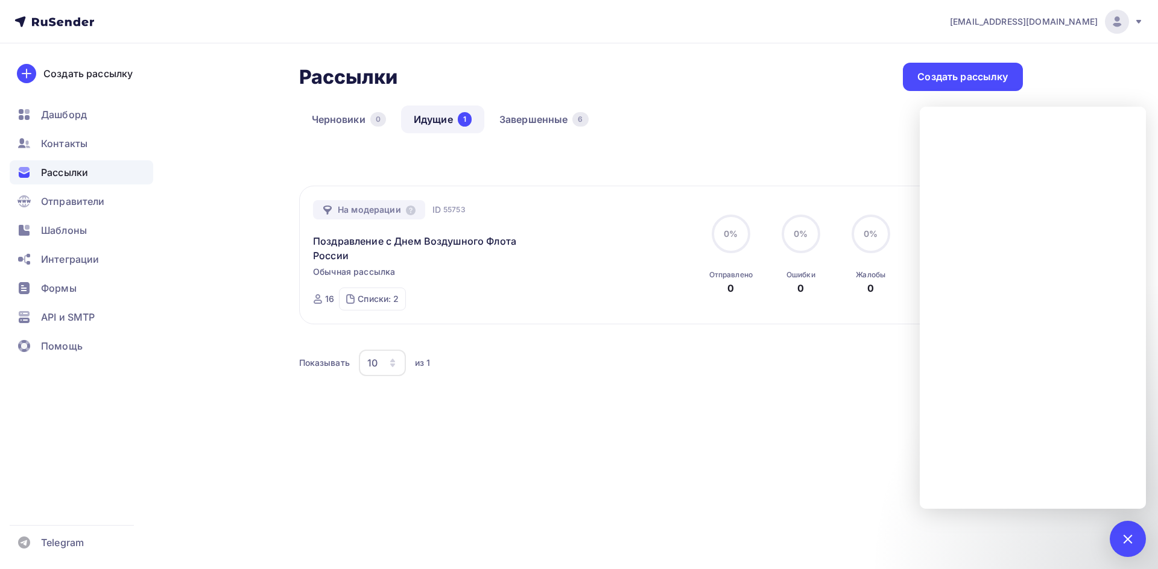
click at [757, 424] on div "Все Все папки Создать новую папку На модерации ID 55753 Поздравление с Днем Воз…" at bounding box center [660, 302] width 723 height 298
click at [373, 304] on div "Списки: 2" at bounding box center [378, 299] width 41 height 12
click at [537, 382] on div "Показывать 10 10 20 50 100 из 1 ‹ 1 ›" at bounding box center [660, 369] width 723 height 45
click at [1135, 531] on div "2" at bounding box center [1127, 539] width 36 height 36
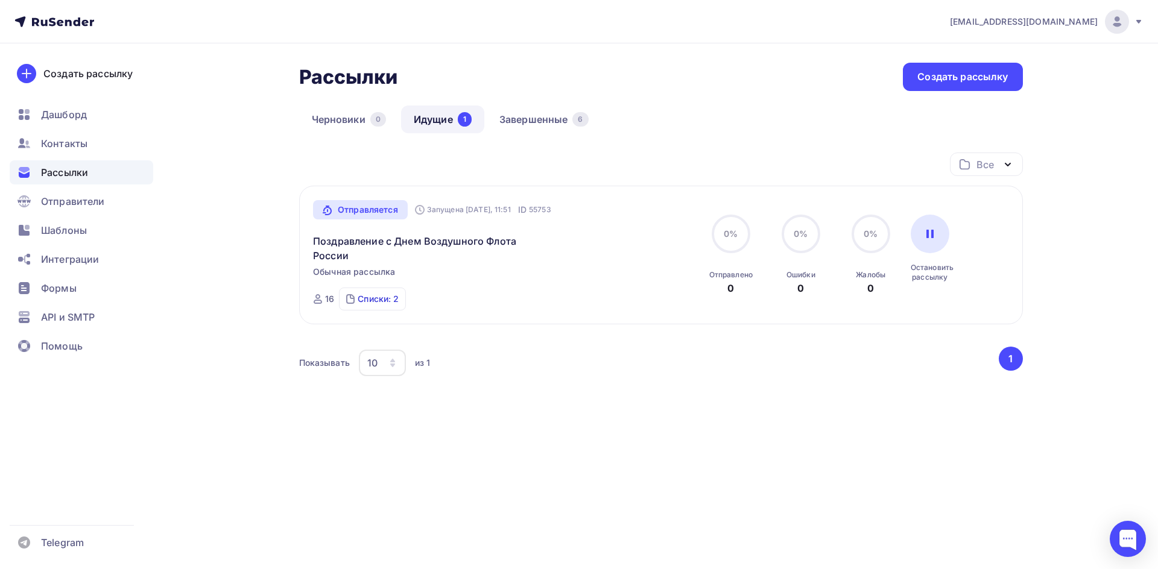
click at [363, 299] on div "Списки: 2" at bounding box center [378, 299] width 41 height 12
click at [397, 297] on div "Сотрудники ЦАВС" at bounding box center [387, 295] width 77 height 12
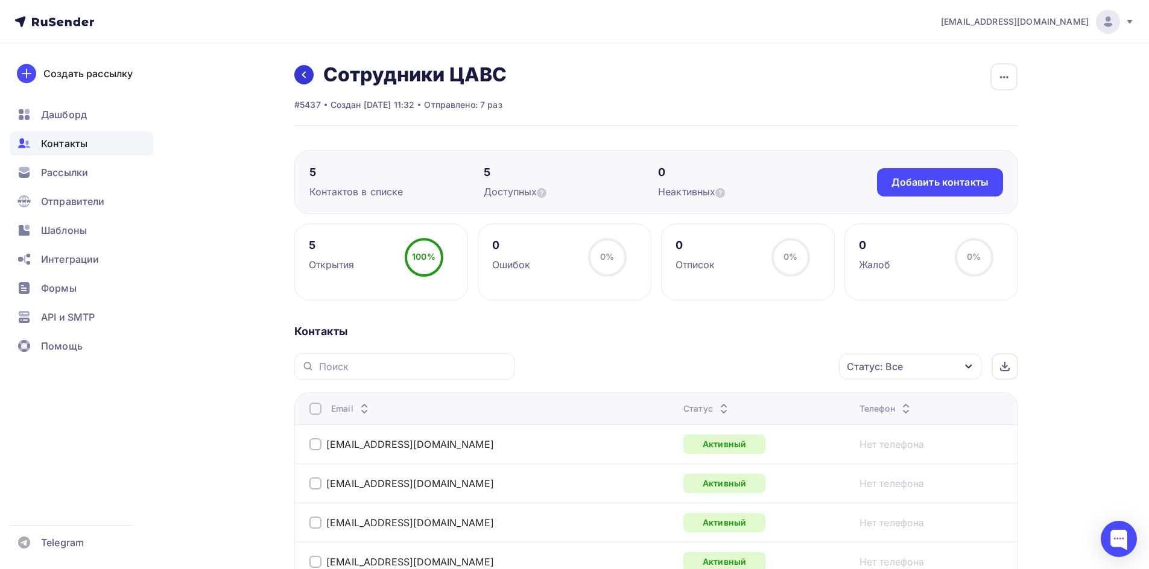
click at [309, 70] on link at bounding box center [303, 74] width 19 height 19
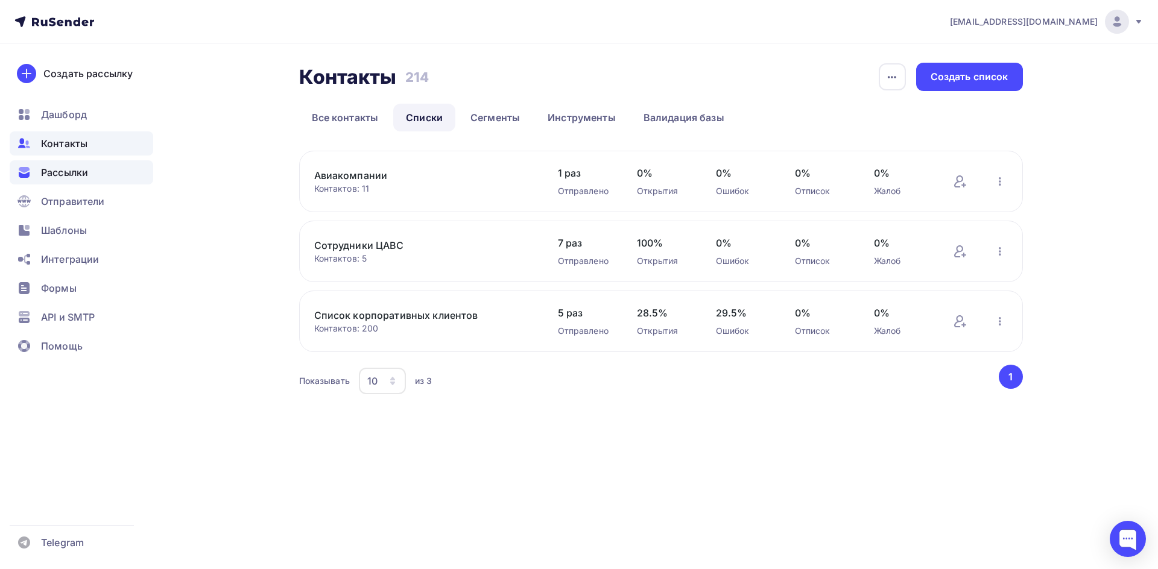
click at [66, 180] on div "Рассылки" at bounding box center [81, 172] width 143 height 24
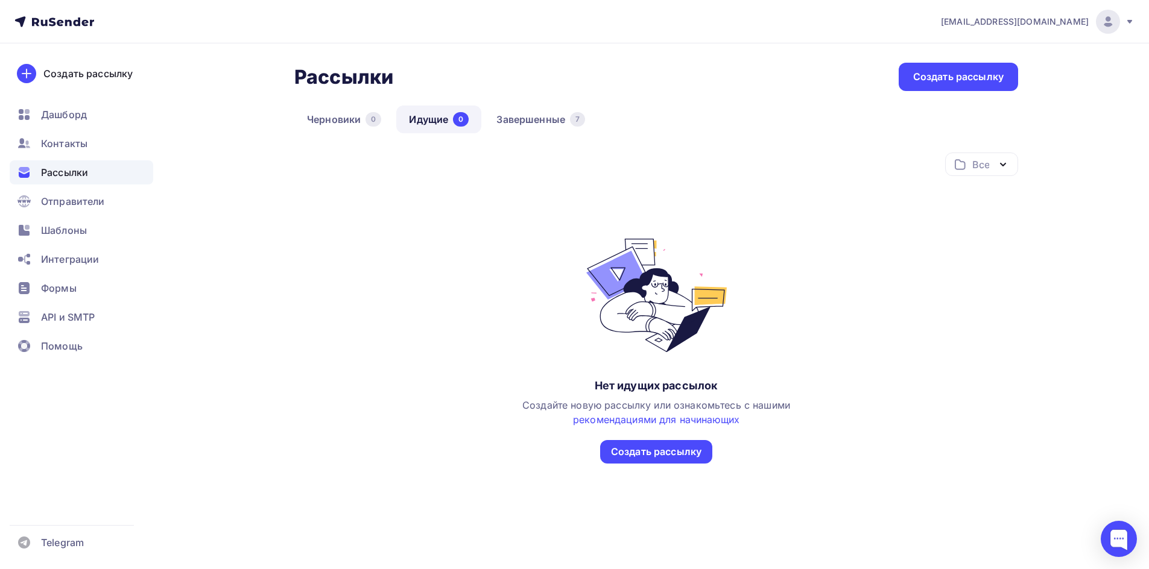
click at [547, 101] on div "Рассылки Рассылки Создать рассылку Черновики 0 Идущие 0 Завершенные 7 Идущие 0 …" at bounding box center [655, 293] width 723 height 460
click at [545, 118] on link "Завершенные 7" at bounding box center [541, 120] width 114 height 28
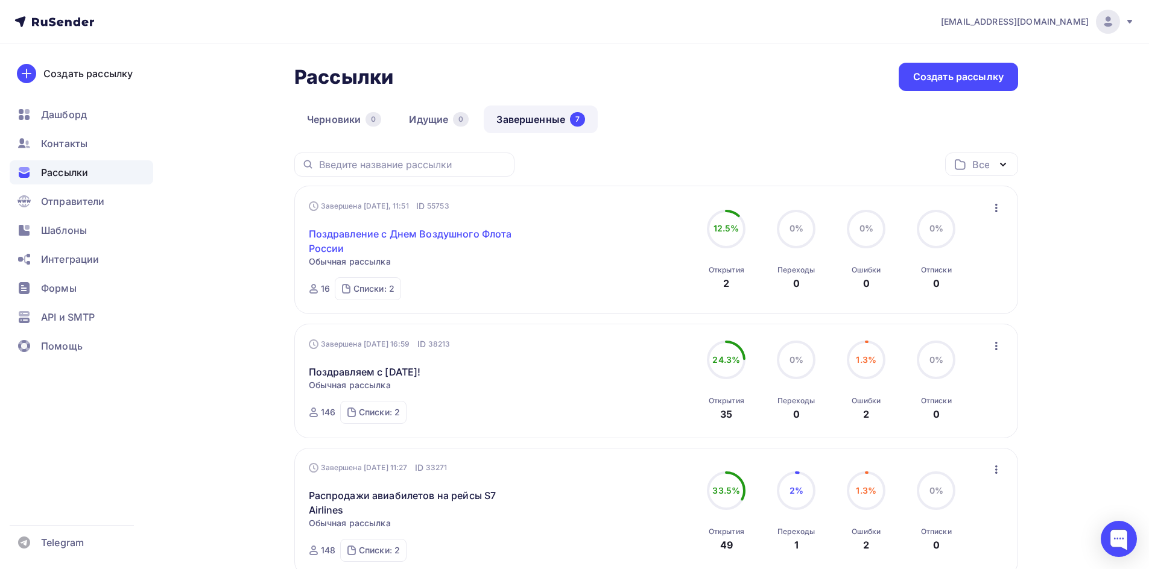
click at [379, 238] on link "Поздравление с Днем Воздушного Флота России" at bounding box center [412, 241] width 207 height 29
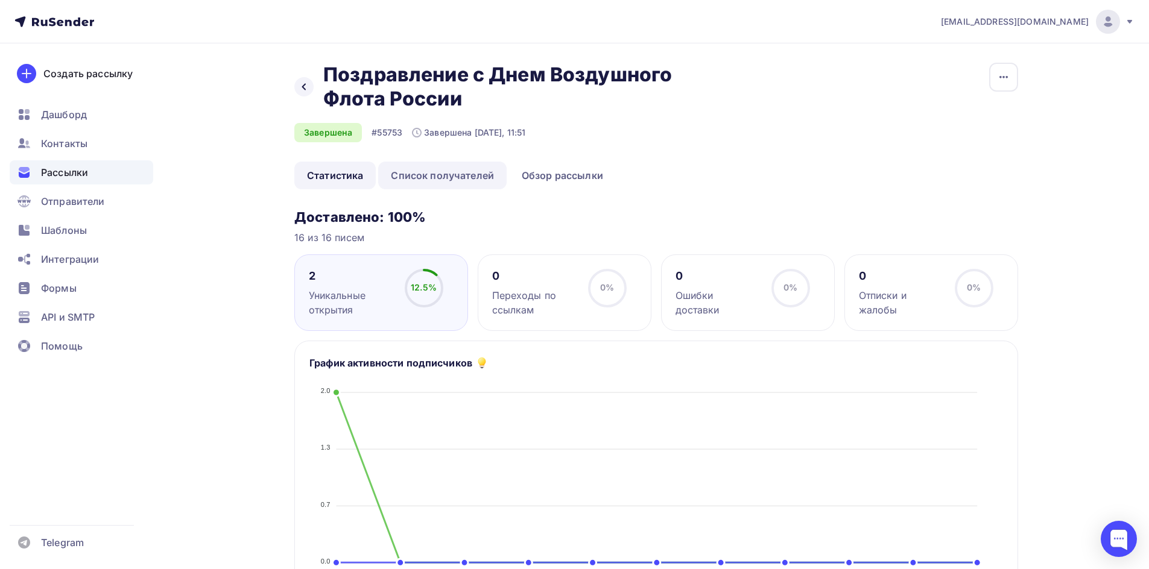
click at [426, 176] on link "Список получателей" at bounding box center [442, 176] width 128 height 28
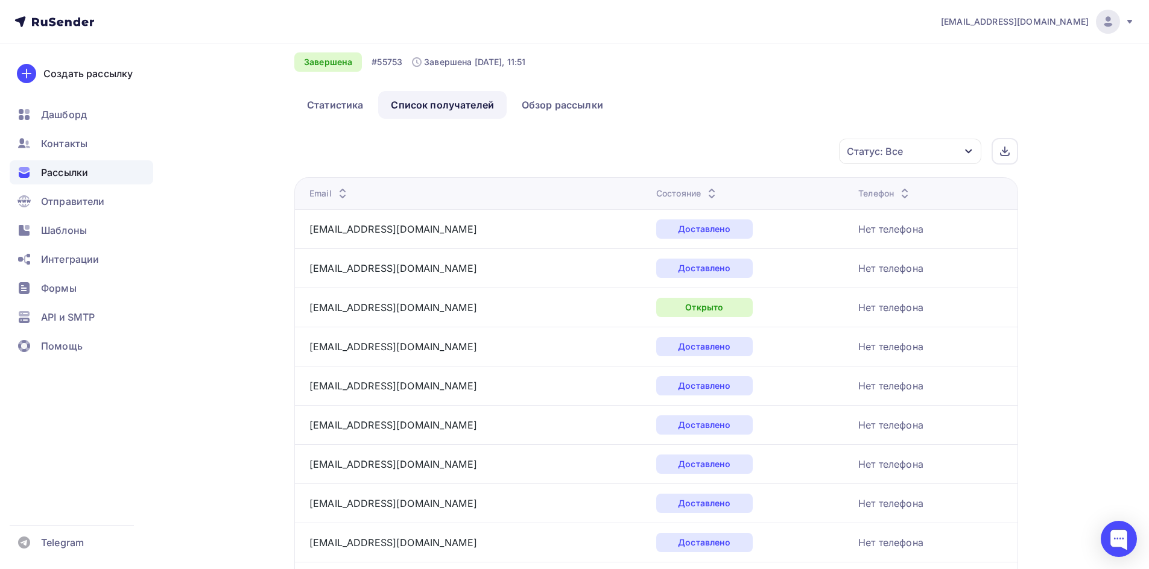
scroll to position [72, 0]
drag, startPoint x: 441, startPoint y: 306, endPoint x: 276, endPoint y: 313, distance: 165.4
click at [299, 304] on td "e.ganchina@uzh.myreis.ru" at bounding box center [472, 305] width 357 height 39
click at [236, 332] on div "Назад Поздравление с Днем Воздушного Флота России Поздравление с Днем Воздушног…" at bounding box center [574, 449] width 988 height 957
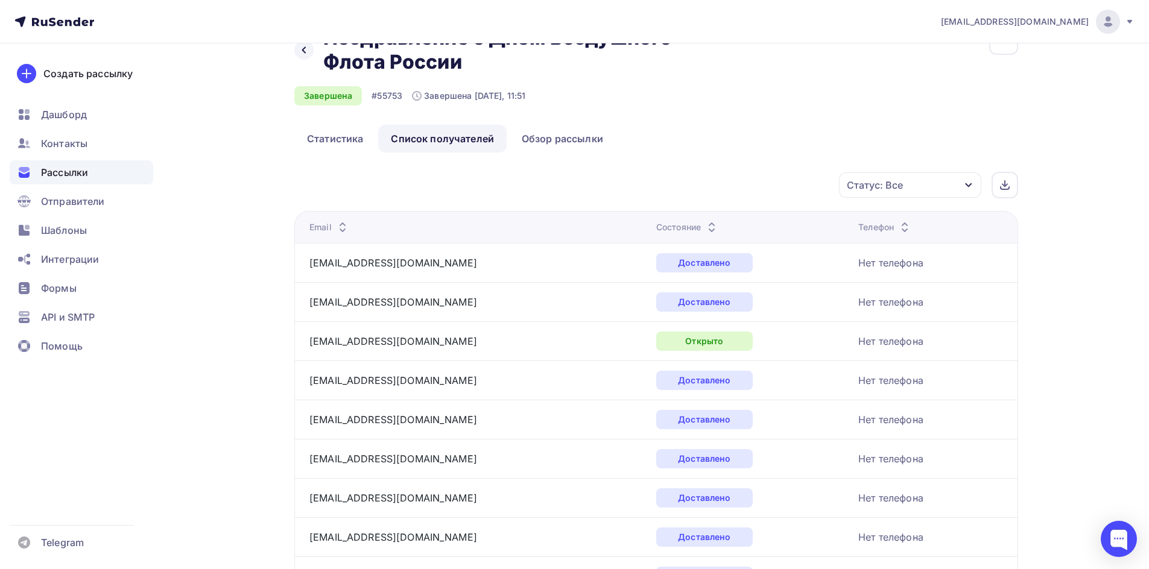
scroll to position [0, 0]
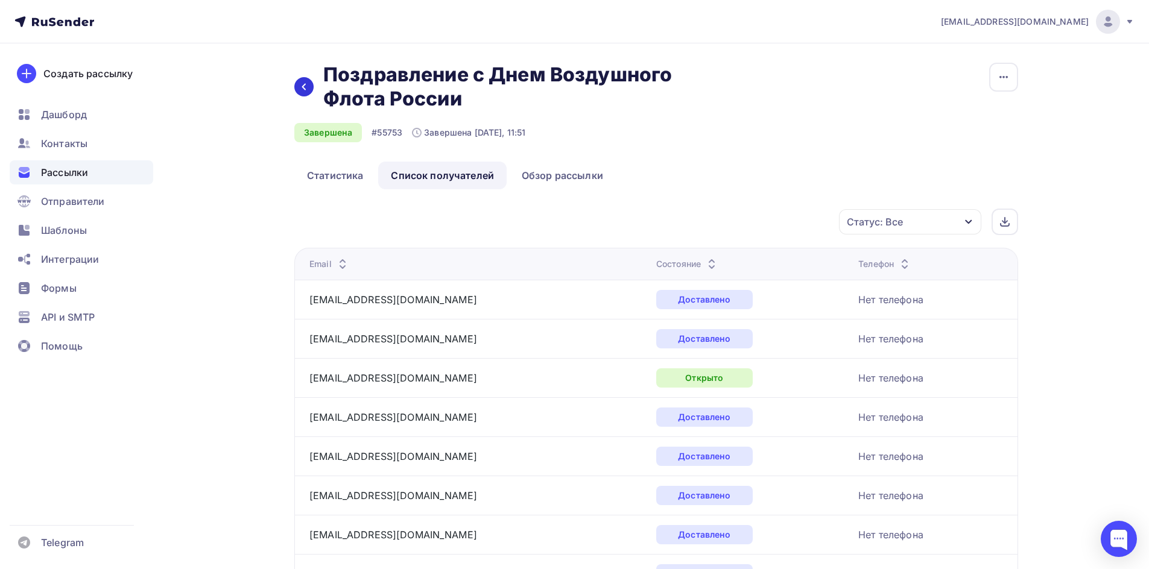
click at [301, 86] on icon at bounding box center [304, 87] width 10 height 10
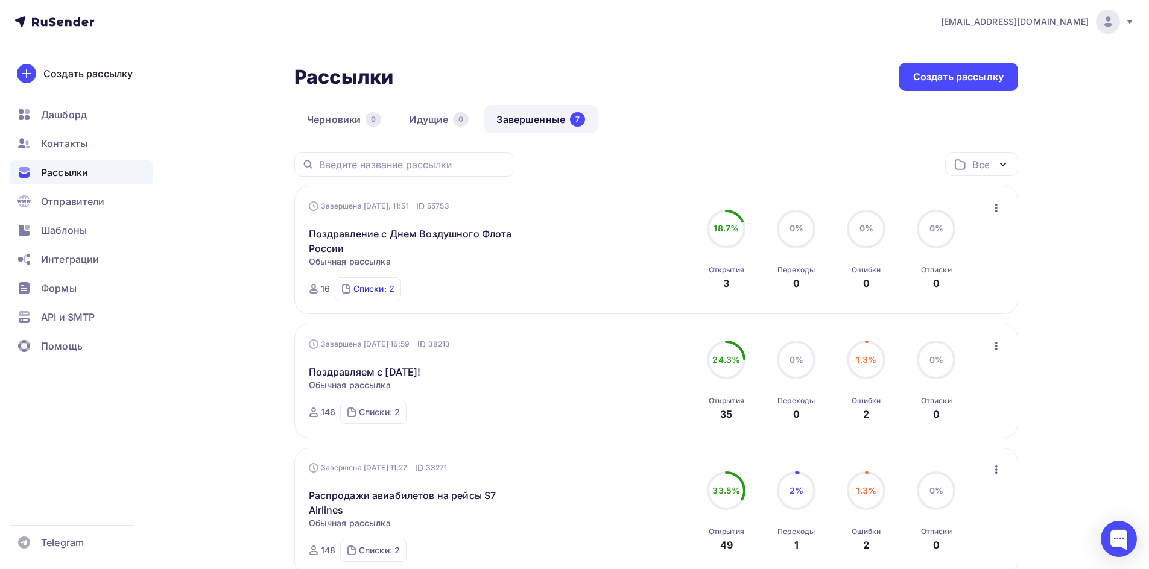
click at [371, 286] on div "Списки: 2" at bounding box center [373, 289] width 41 height 12
drag, startPoint x: 663, startPoint y: 217, endPoint x: 673, endPoint y: 221, distance: 11.4
click at [664, 217] on div "Завершена Сегодня, 11:51 ID 55753 Поздравление с Днем Воздушного Флота России С…" at bounding box center [656, 250] width 695 height 100
click at [734, 236] on circle at bounding box center [726, 229] width 36 height 36
